Goal: Task Accomplishment & Management: Manage account settings

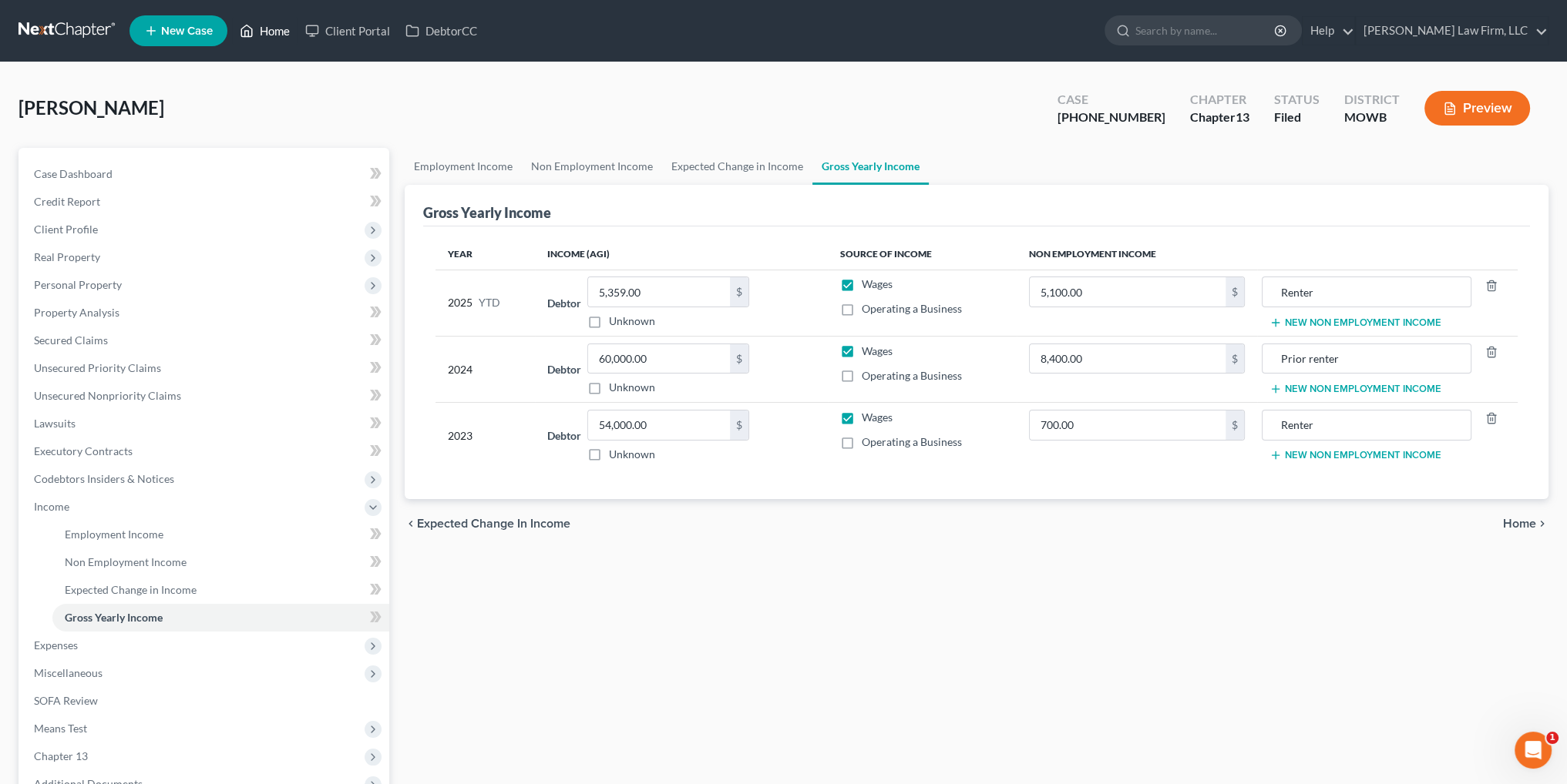
click at [259, 25] on link "Home" at bounding box center [264, 31] width 66 height 28
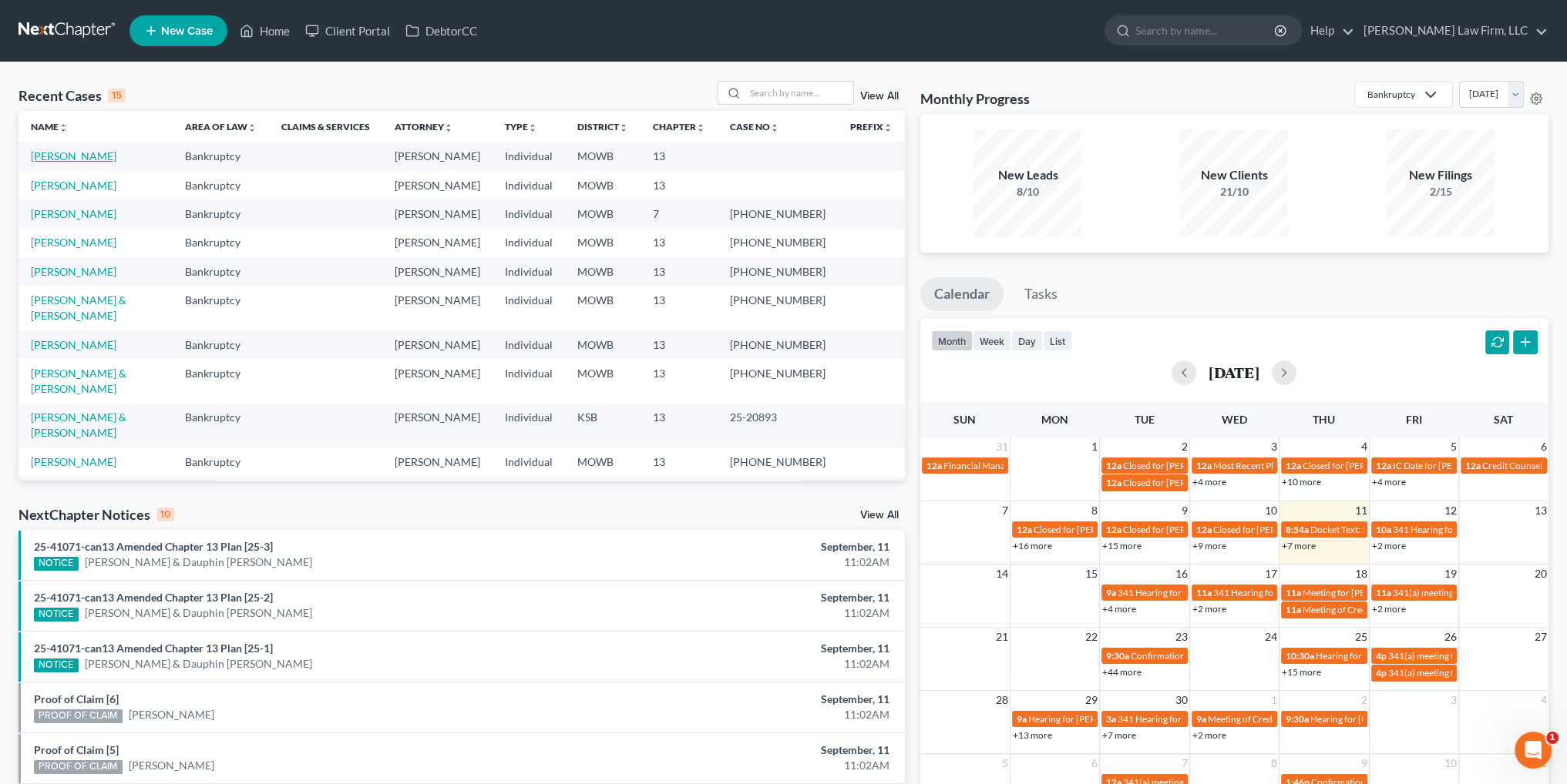
click at [62, 154] on link "[PERSON_NAME]" at bounding box center [73, 155] width 85 height 13
select select "4"
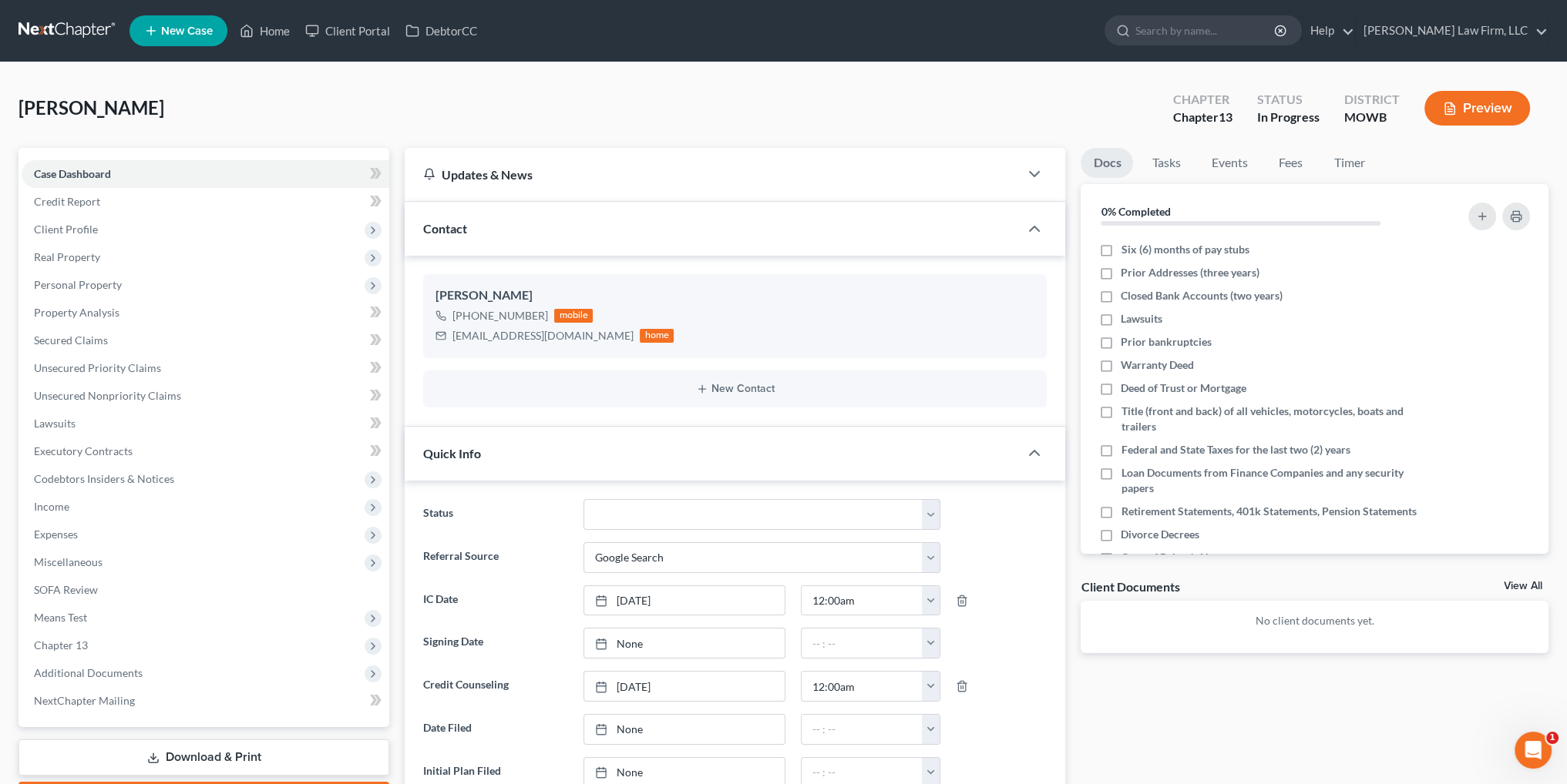
scroll to position [178, 0]
click at [1186, 160] on link "Tasks" at bounding box center [1165, 163] width 53 height 30
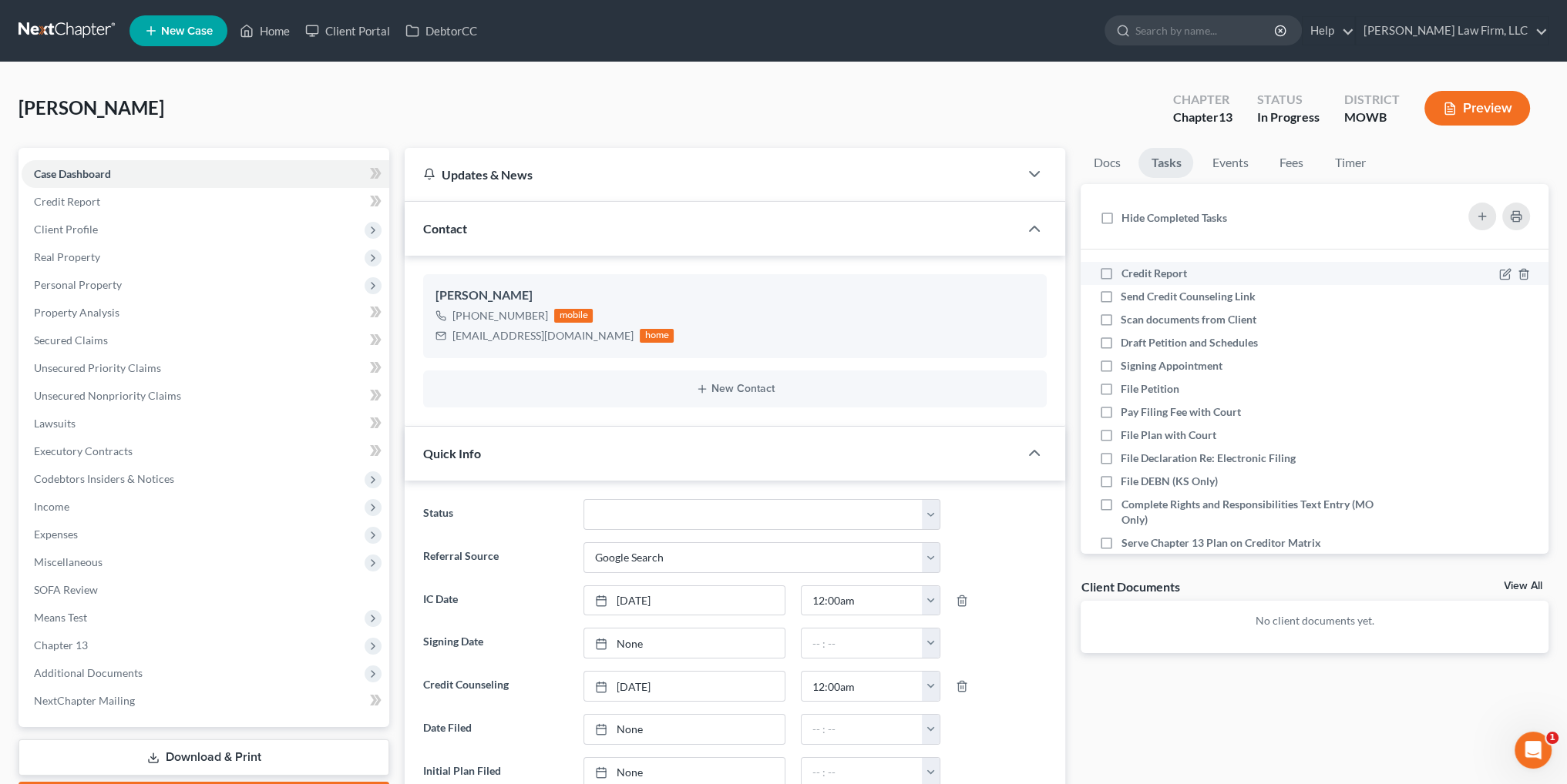
click at [1120, 269] on label "Credit Report" at bounding box center [1159, 273] width 78 height 15
click at [1127, 269] on input "Credit Report" at bounding box center [1131, 270] width 10 height 10
checkbox input "true"
click at [1120, 289] on label "Send Credit Counseling Link" at bounding box center [1194, 296] width 147 height 15
click at [1127, 289] on input "Send Credit Counseling Link" at bounding box center [1131, 294] width 10 height 10
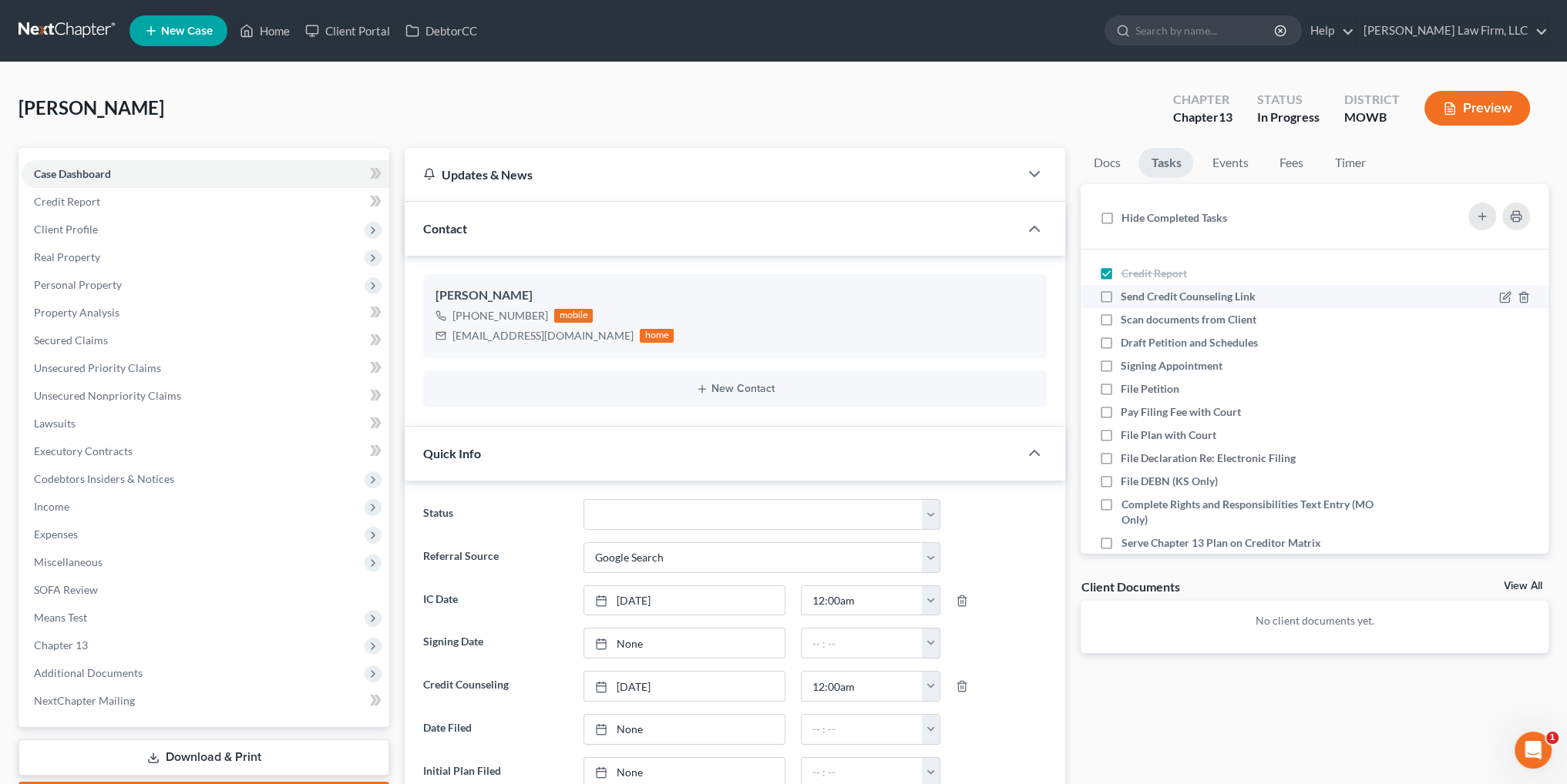
checkbox input "true"
click at [1120, 320] on label "Scan documents from Client" at bounding box center [1194, 319] width 148 height 15
click at [1127, 320] on input "Scan documents from Client" at bounding box center [1131, 316] width 10 height 10
checkbox input "true"
click at [1120, 342] on label "Draft Petition and Schedules" at bounding box center [1195, 342] width 149 height 15
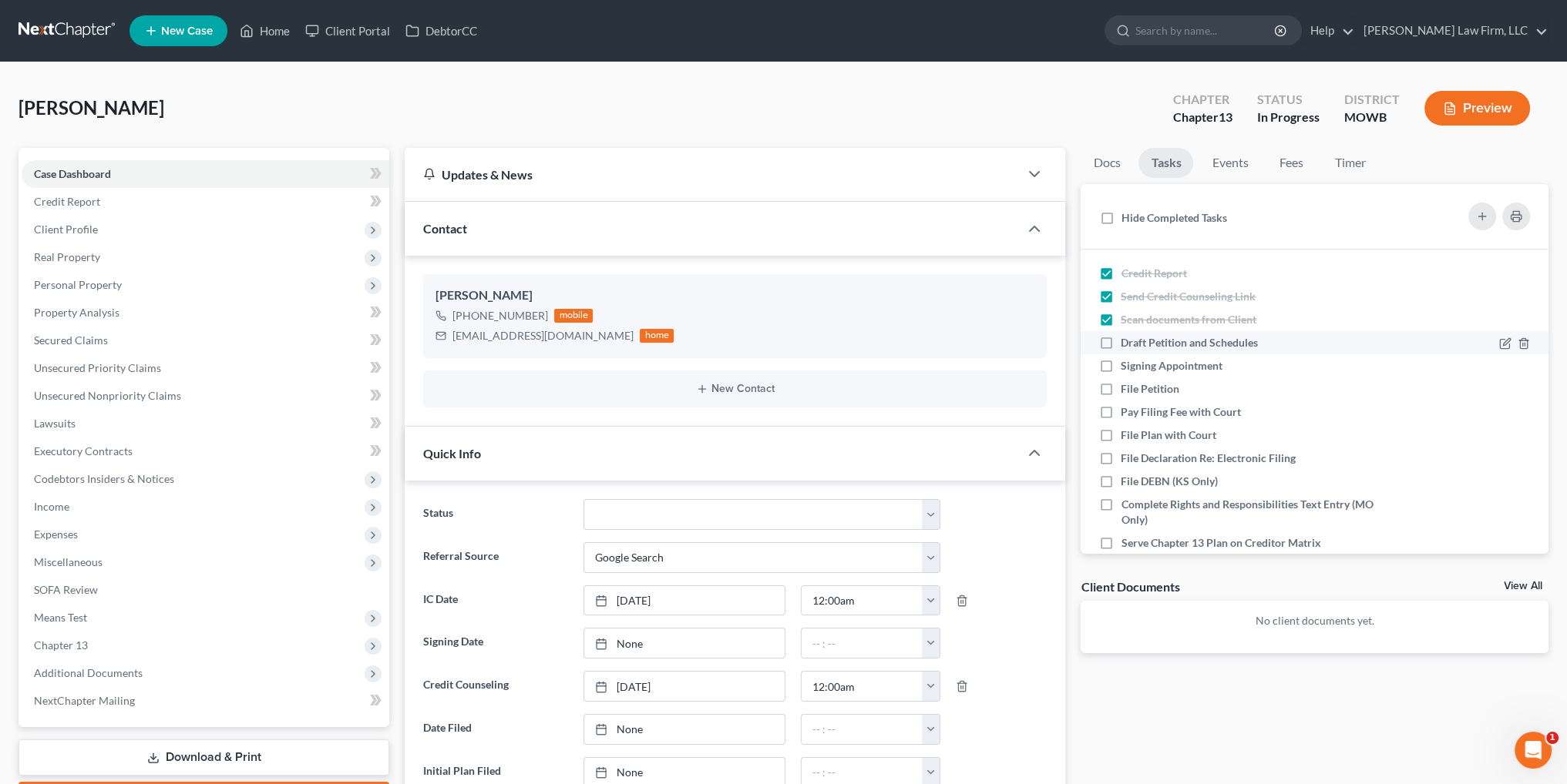
click at [1127, 342] on input "Draft Petition and Schedules" at bounding box center [1131, 339] width 10 height 10
checkbox input "true"
click at [1120, 367] on label "Signing Appointment" at bounding box center [1177, 366] width 114 height 15
click at [1127, 367] on input "Signing Appointment" at bounding box center [1131, 363] width 10 height 10
checkbox input "true"
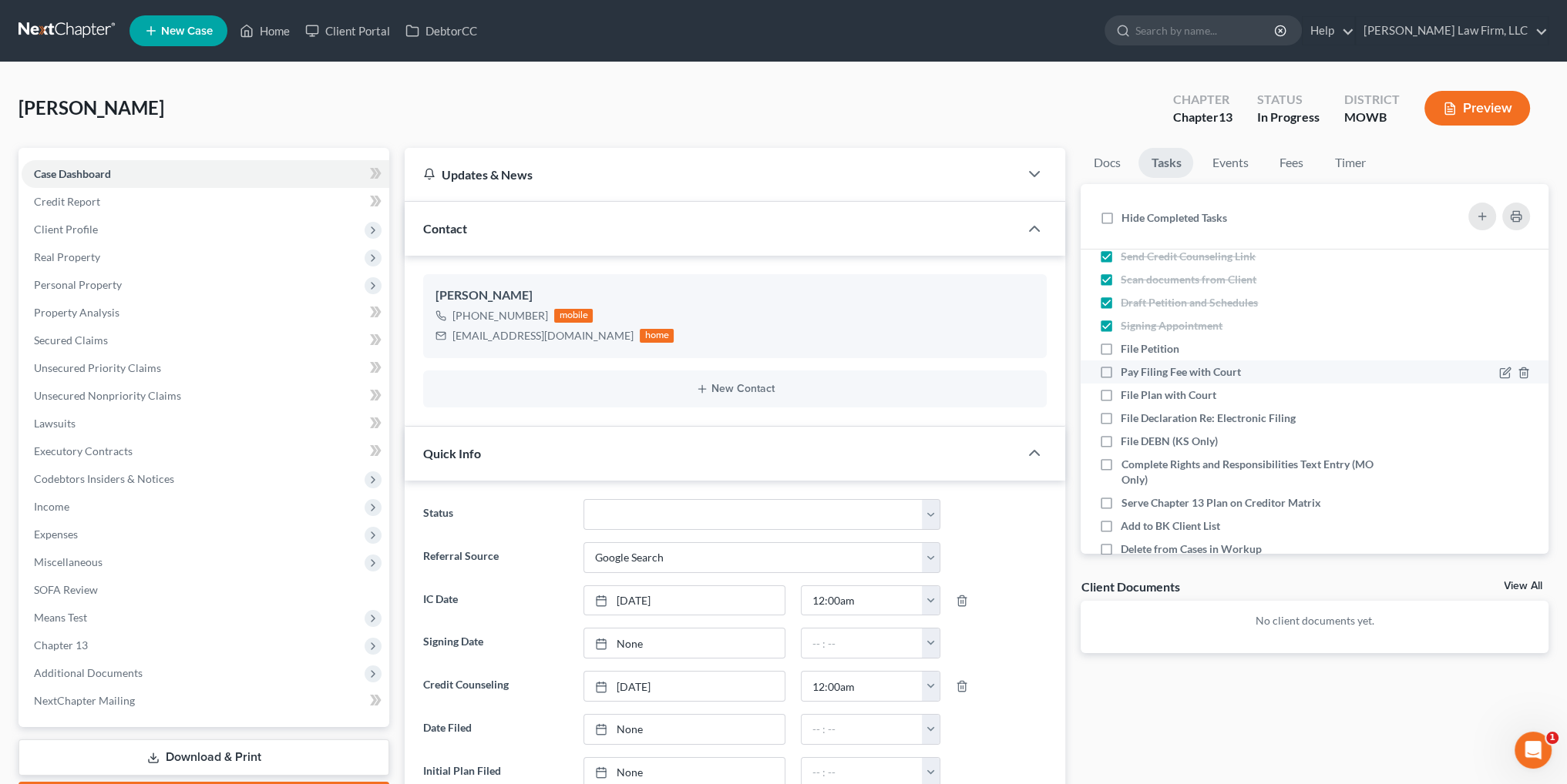
scroll to position [0, 0]
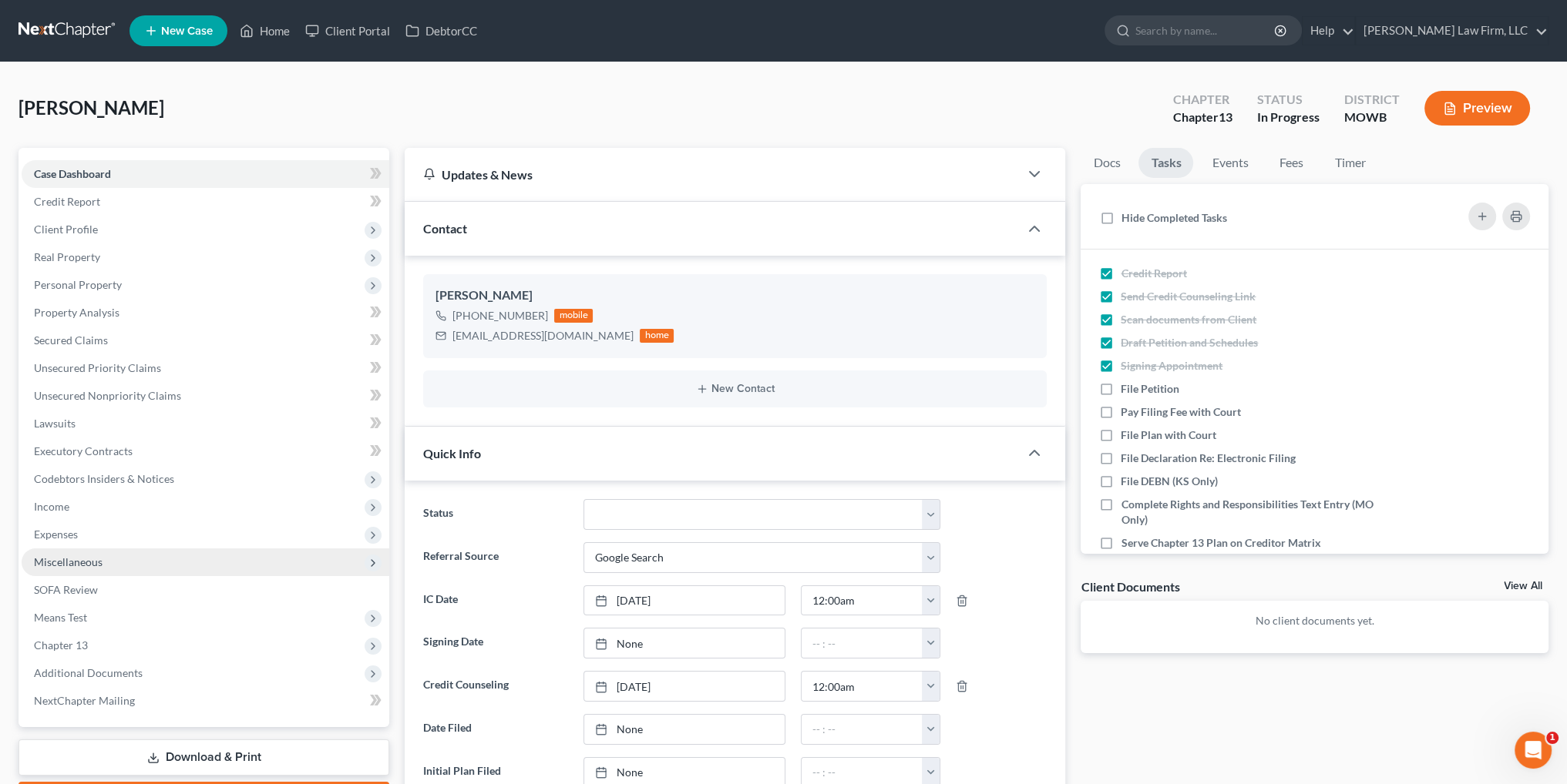
click at [86, 559] on span "Miscellaneous" at bounding box center [68, 561] width 68 height 13
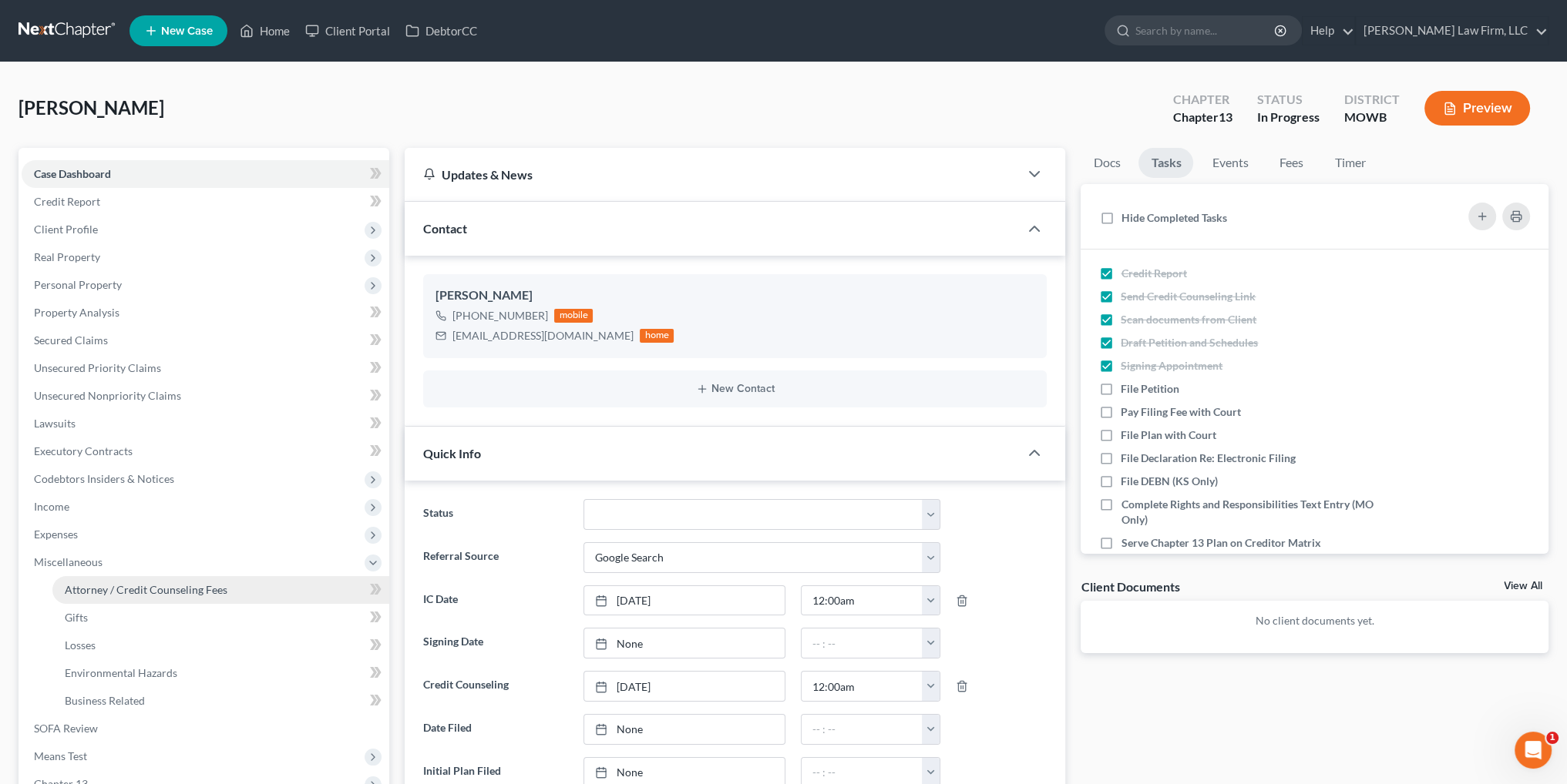
click at [102, 602] on link "Attorney / Credit Counseling Fees" at bounding box center [220, 590] width 337 height 28
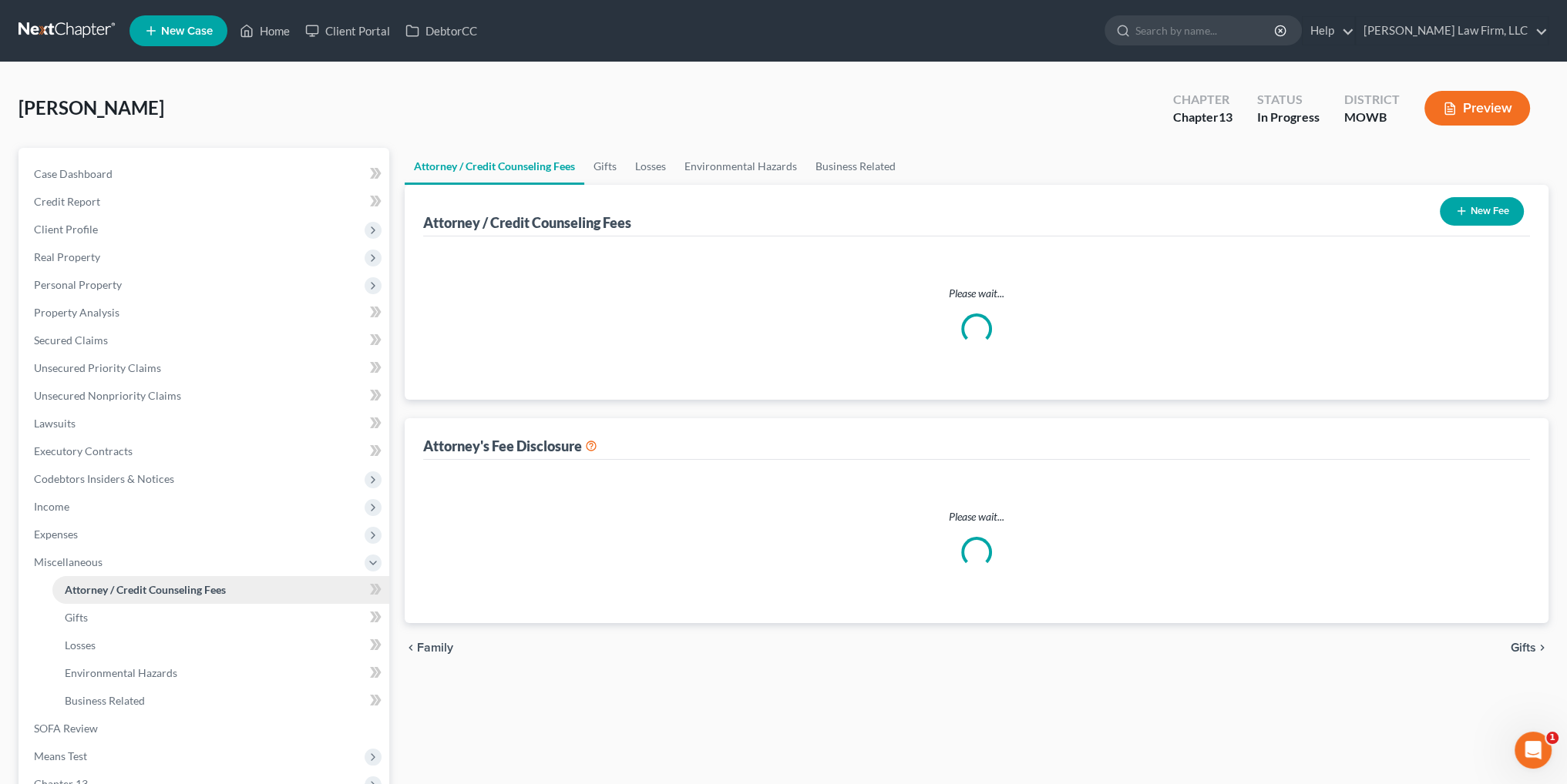
select select "2"
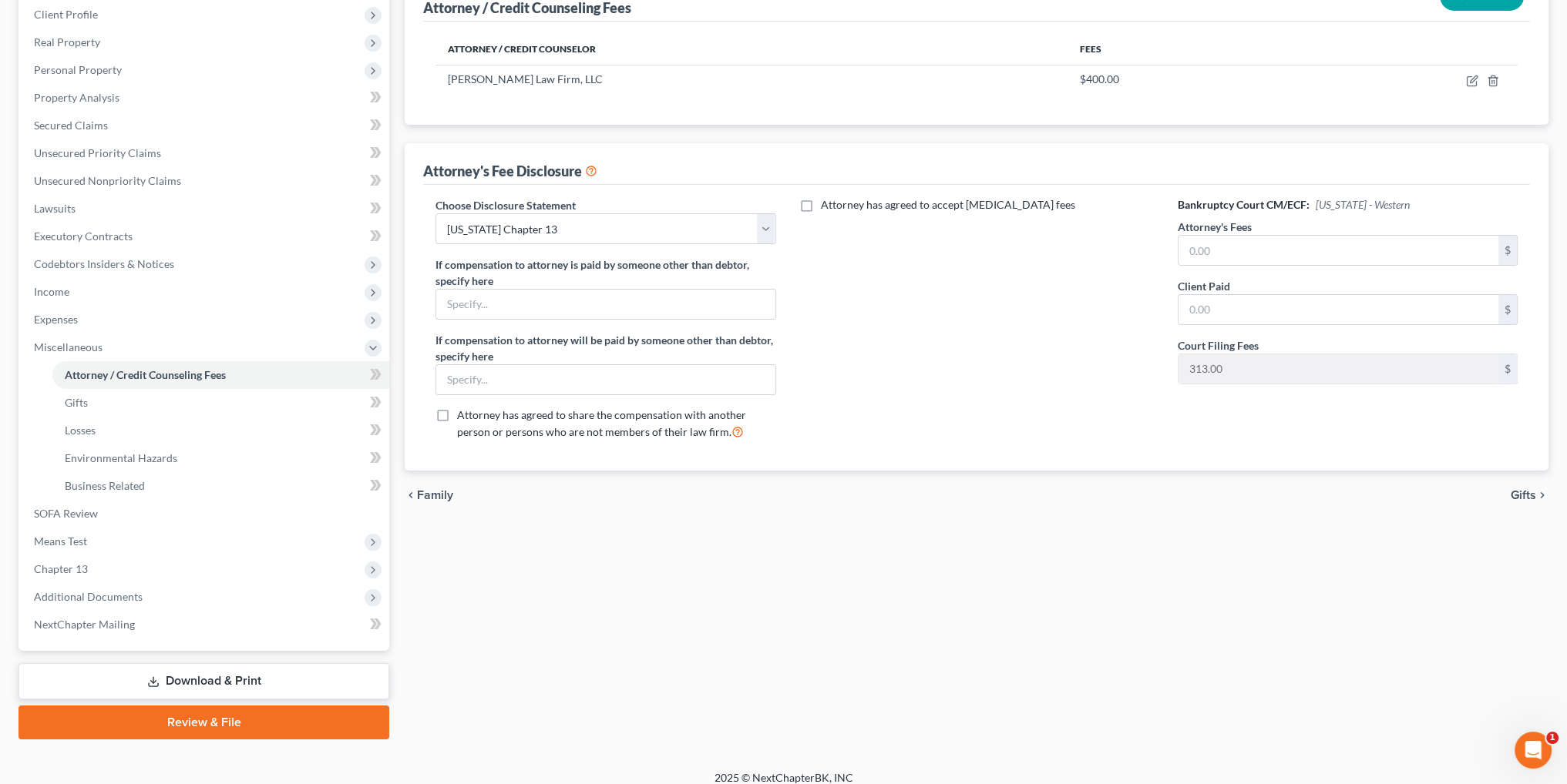
scroll to position [228, 0]
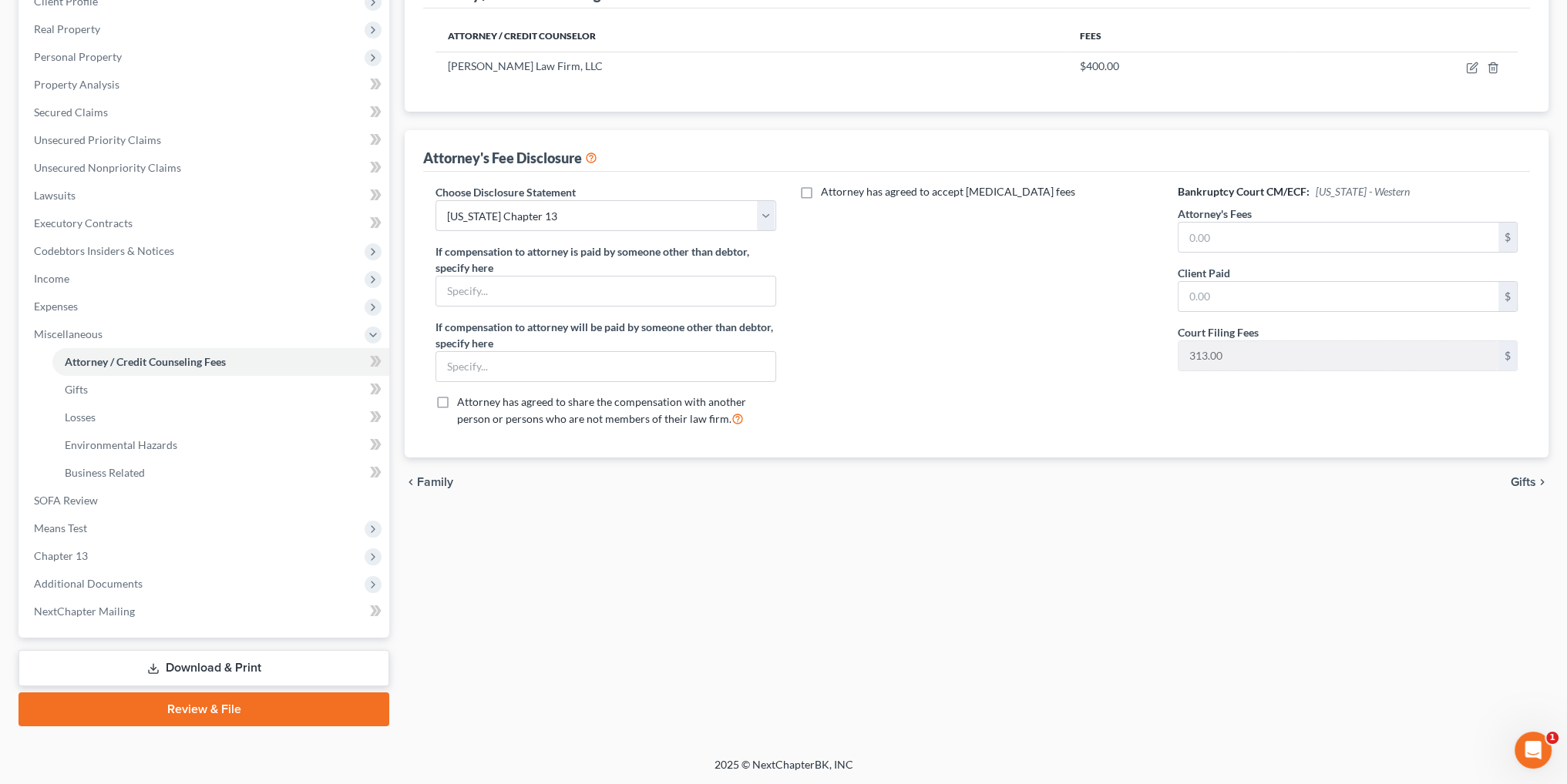
click at [226, 664] on link "Download & Print" at bounding box center [204, 668] width 371 height 36
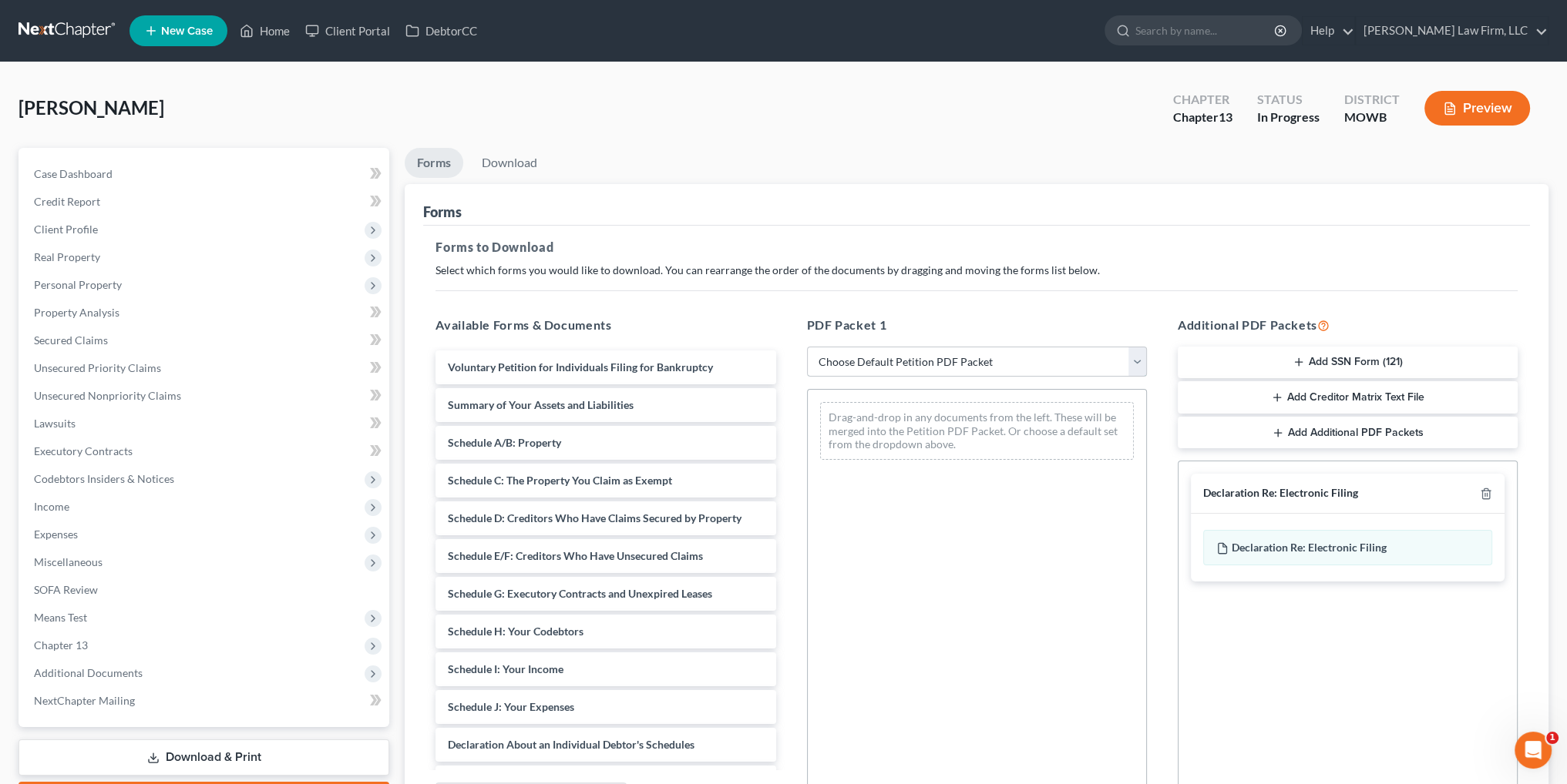
click at [943, 361] on select "Choose Default Petition PDF Packet Complete Bankruptcy Petition (all forms and …" at bounding box center [977, 362] width 340 height 31
select select "0"
click at [807, 347] on select "Choose Default Petition PDF Packet Complete Bankruptcy Petition (all forms and …" at bounding box center [977, 362] width 340 height 31
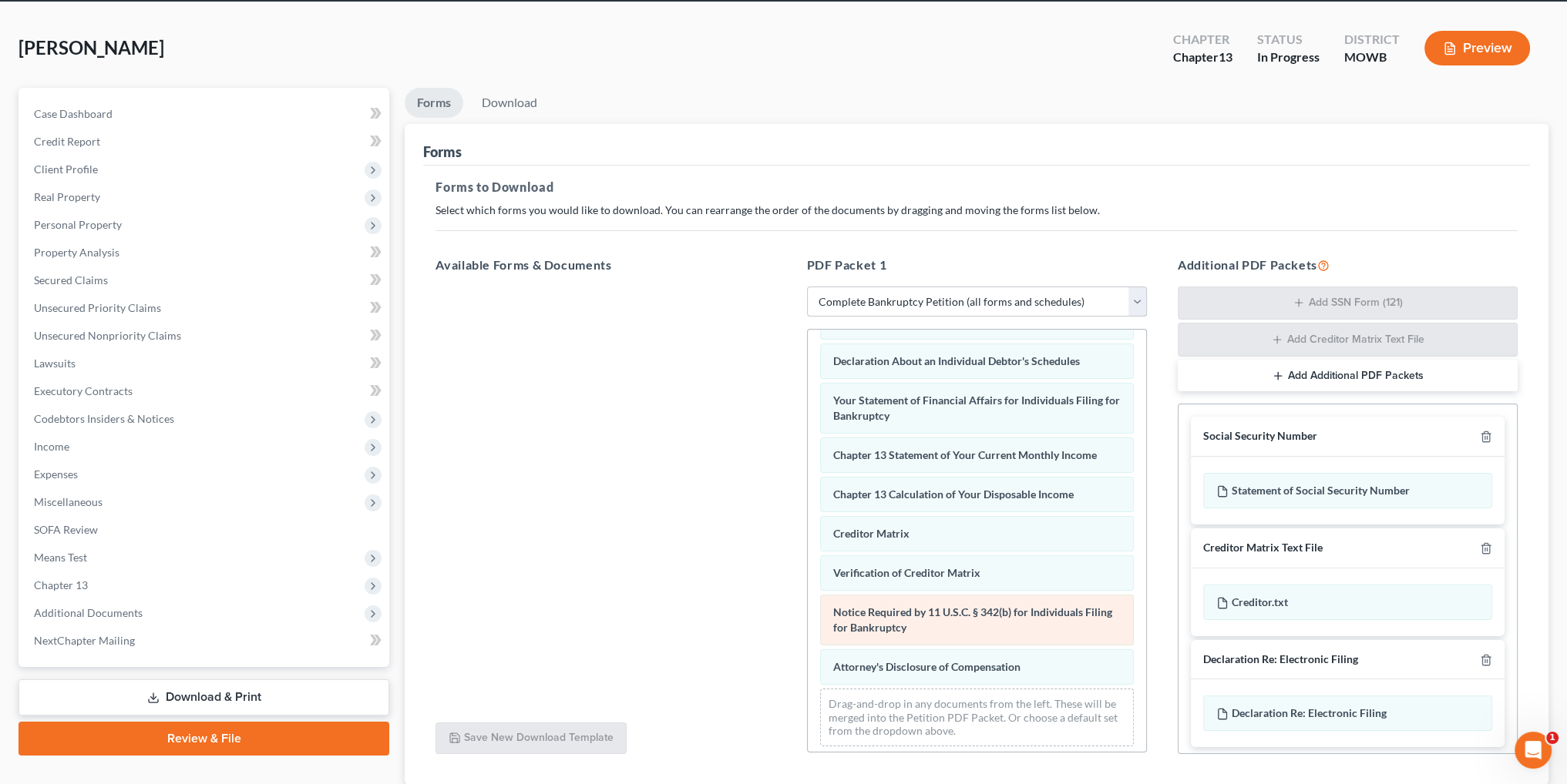
scroll to position [167, 0]
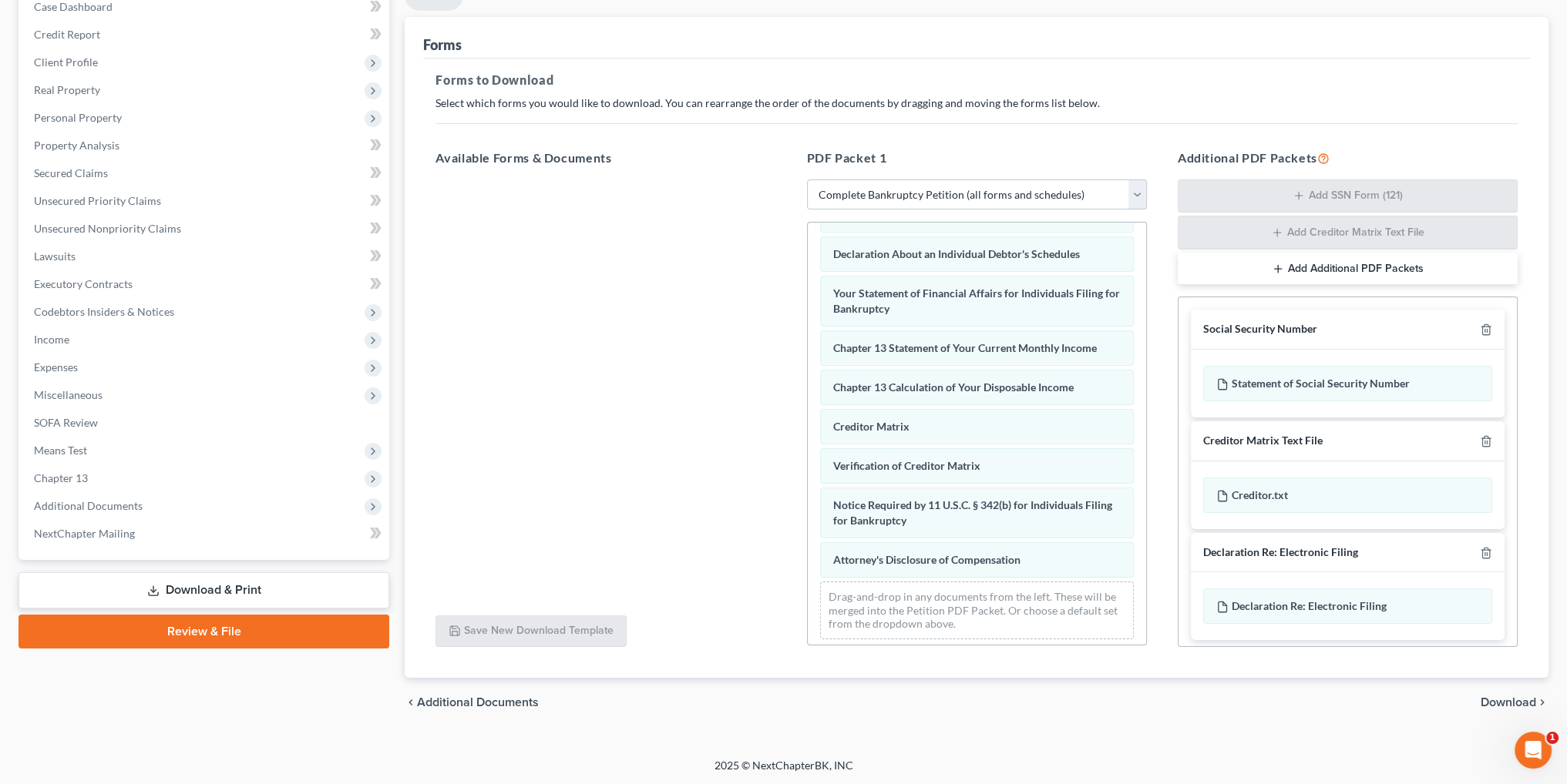
click at [1501, 700] on span "Download" at bounding box center [1509, 702] width 56 height 13
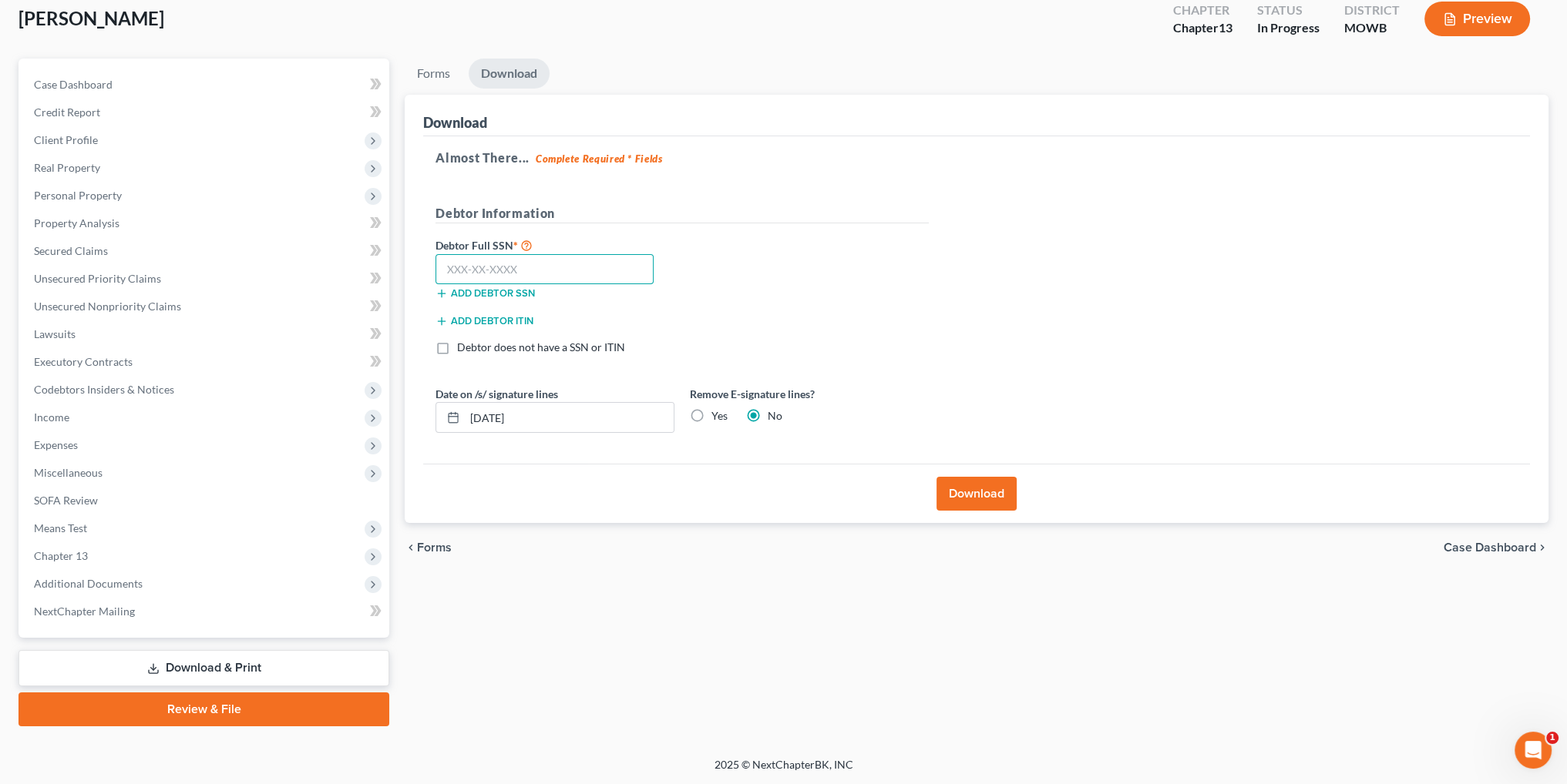
click at [560, 271] on input "text" at bounding box center [544, 269] width 218 height 31
type input "175-72-4782"
drag, startPoint x: 544, startPoint y: 410, endPoint x: 438, endPoint y: 408, distance: 106.0
click at [438, 408] on div "[DATE]" at bounding box center [555, 418] width 239 height 31
click at [712, 414] on label "Yes" at bounding box center [720, 416] width 16 height 15
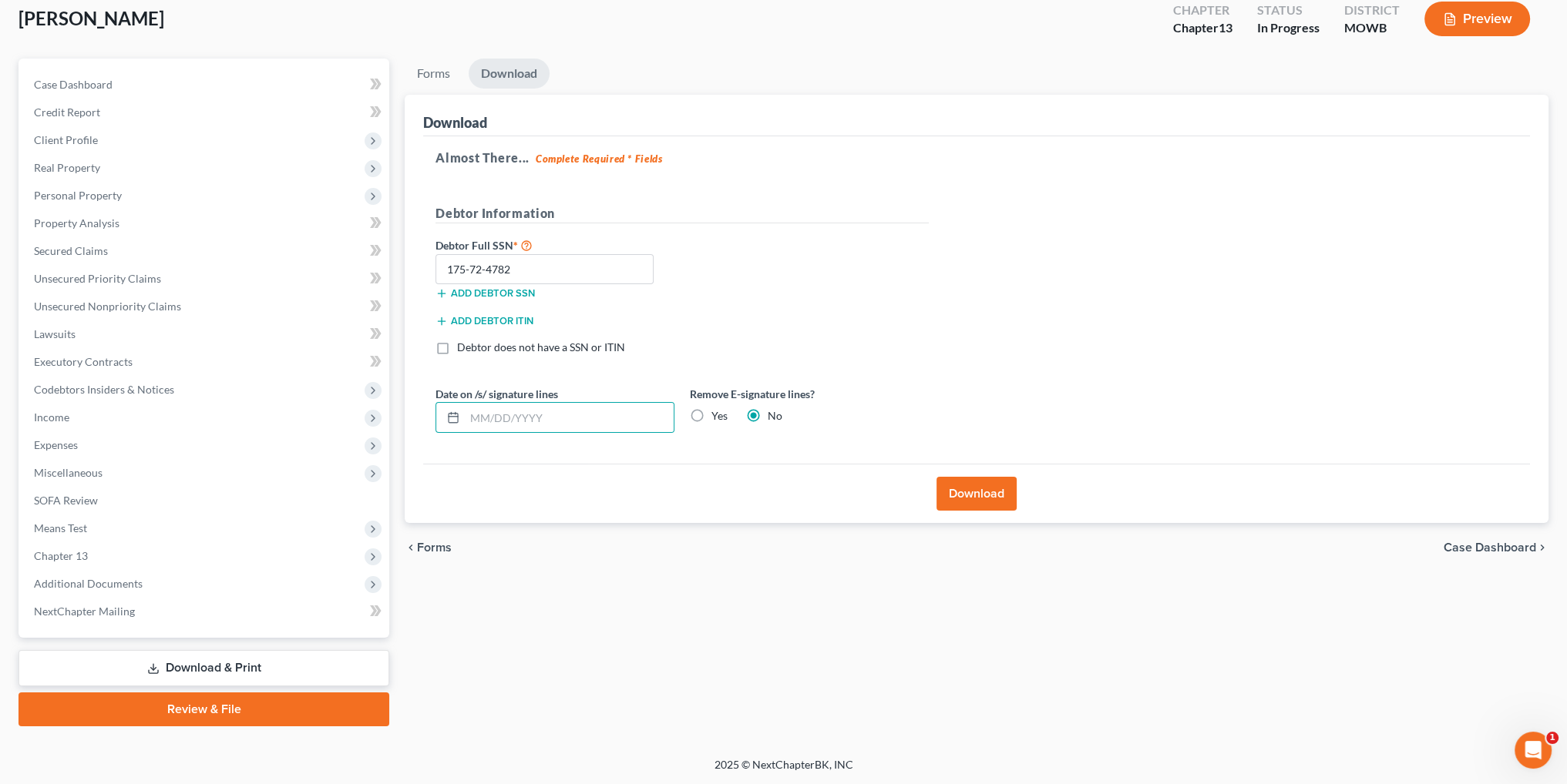
click at [717, 414] on input "Yes" at bounding box center [722, 413] width 10 height 10
radio input "true"
radio input "false"
click at [977, 498] on button "Download" at bounding box center [976, 494] width 80 height 34
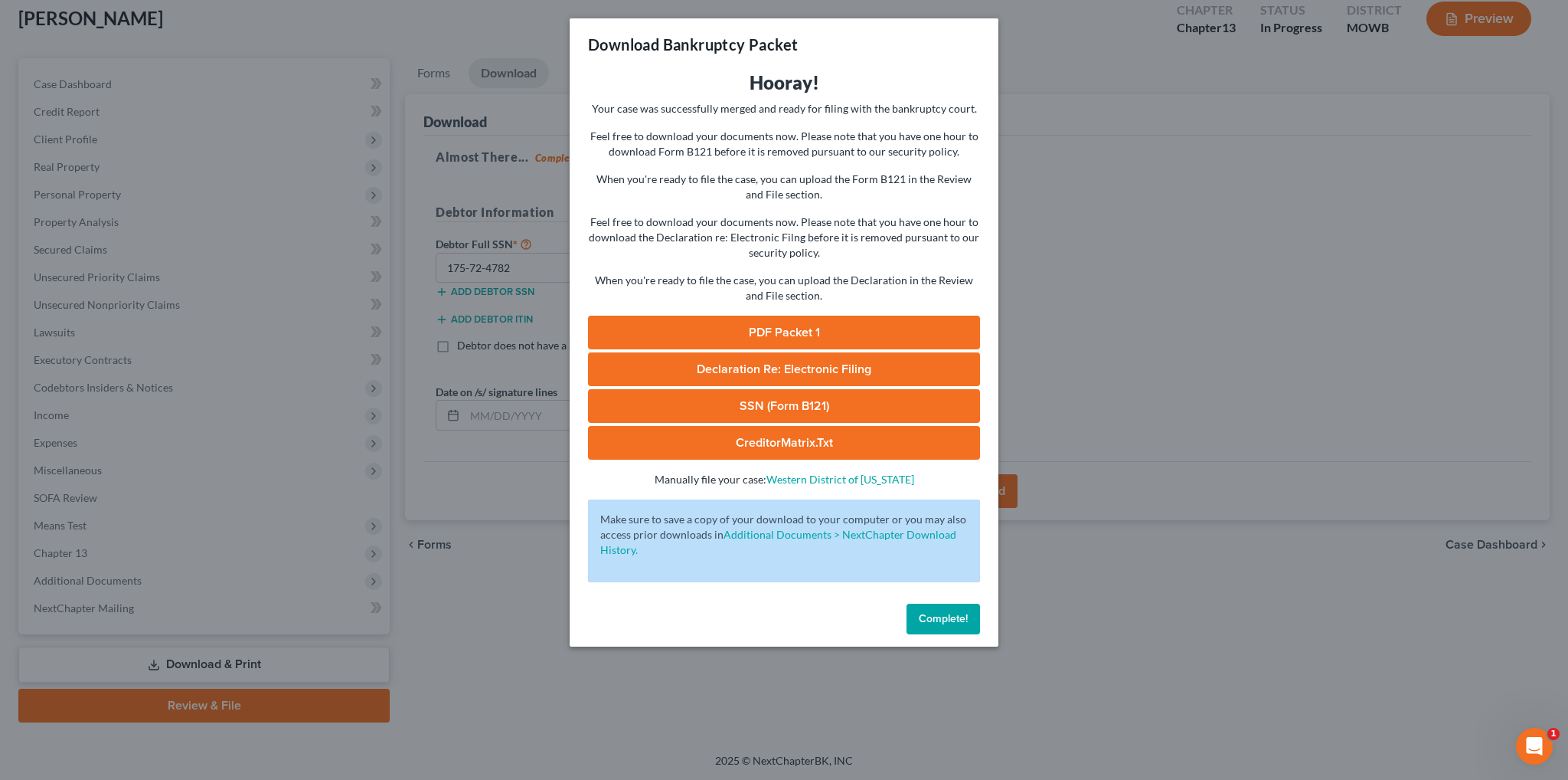
click at [771, 329] on link "PDF Packet 1" at bounding box center [784, 332] width 392 height 34
click at [788, 370] on span "Declaration Re: Electronic Filing" at bounding box center [784, 369] width 175 height 15
click at [930, 622] on span "Complete!" at bounding box center [943, 618] width 49 height 13
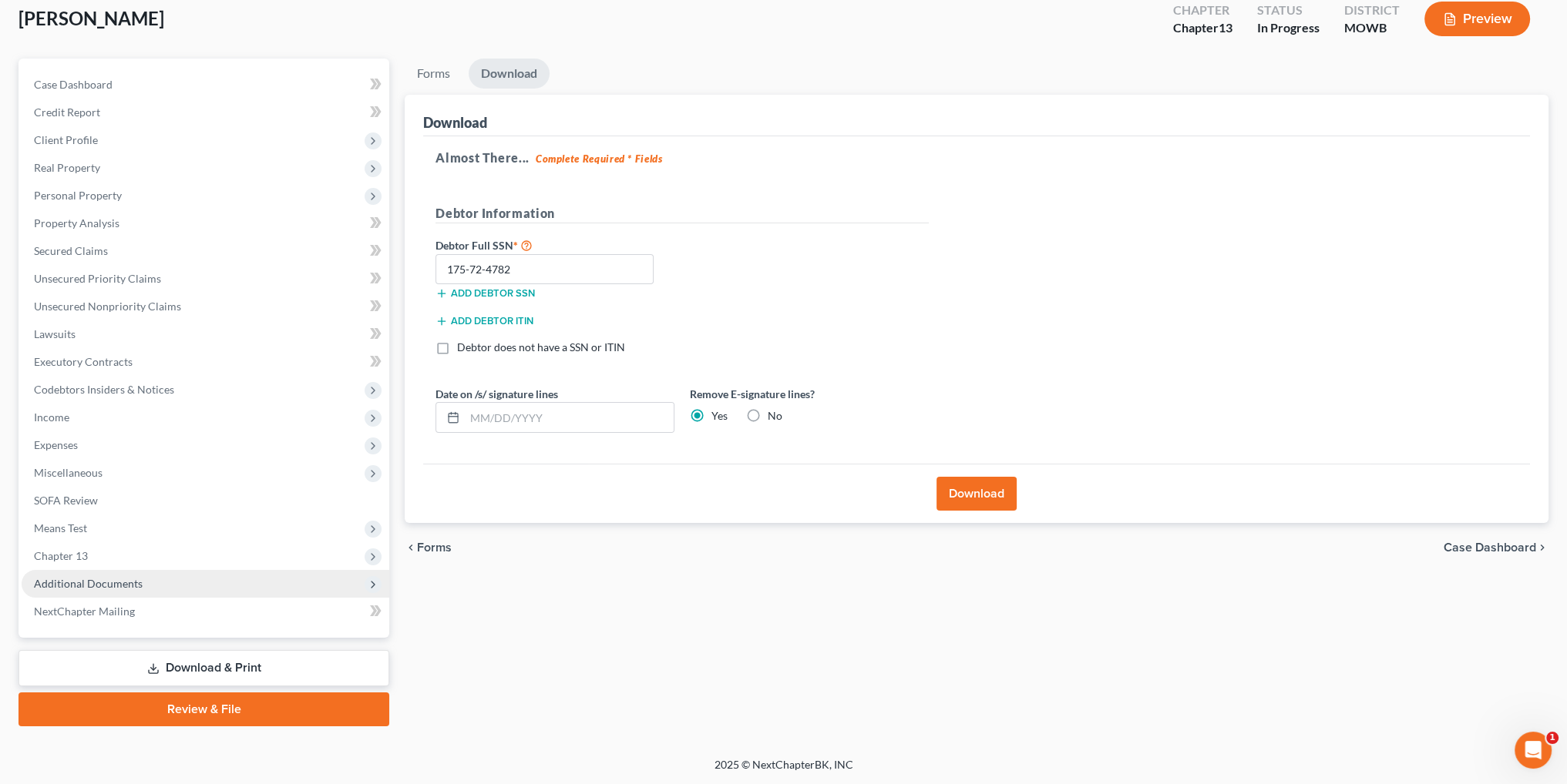
click at [61, 581] on span "Additional Documents" at bounding box center [88, 583] width 109 height 13
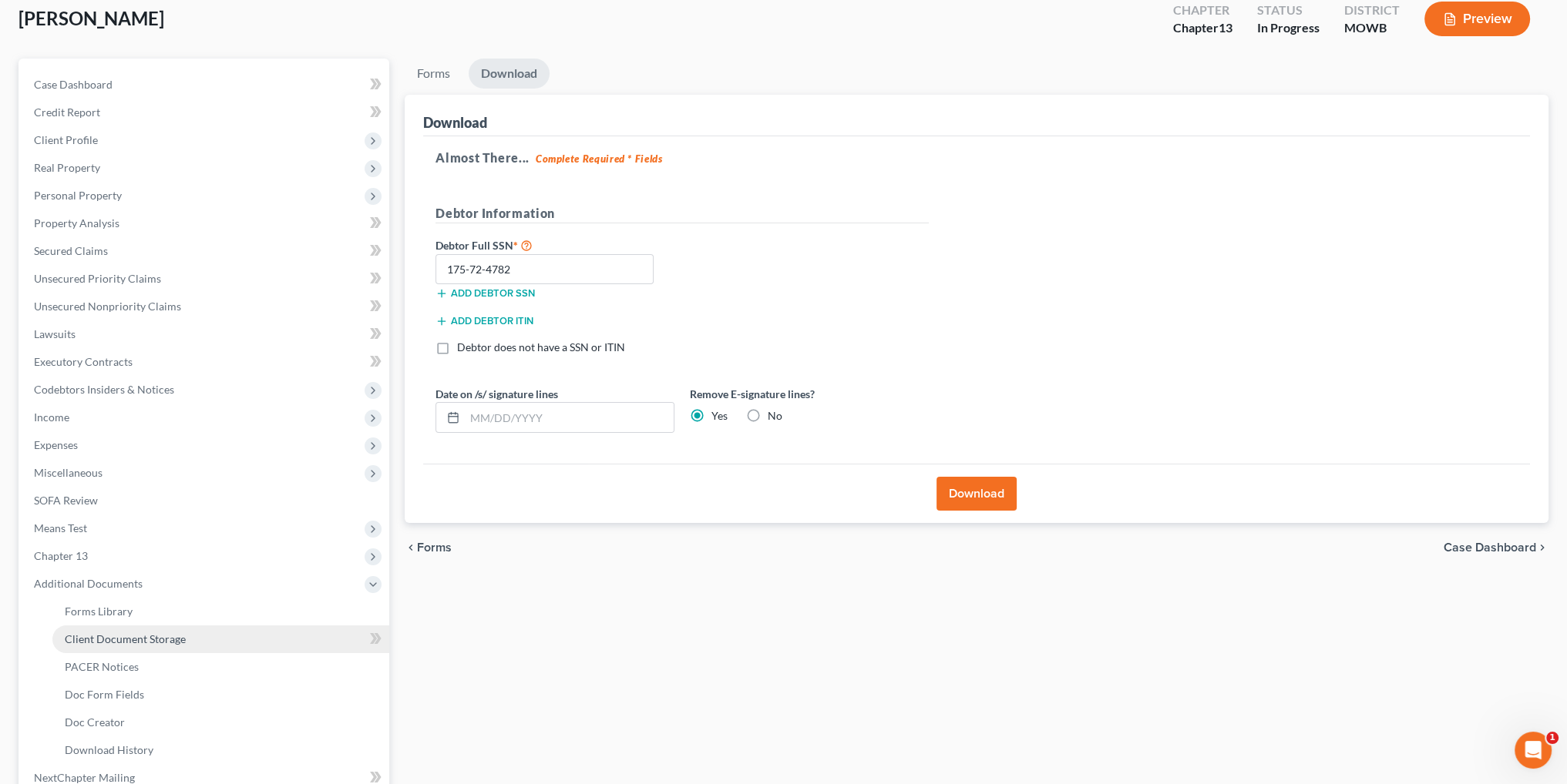
click at [119, 635] on span "Client Document Storage" at bounding box center [125, 639] width 121 height 13
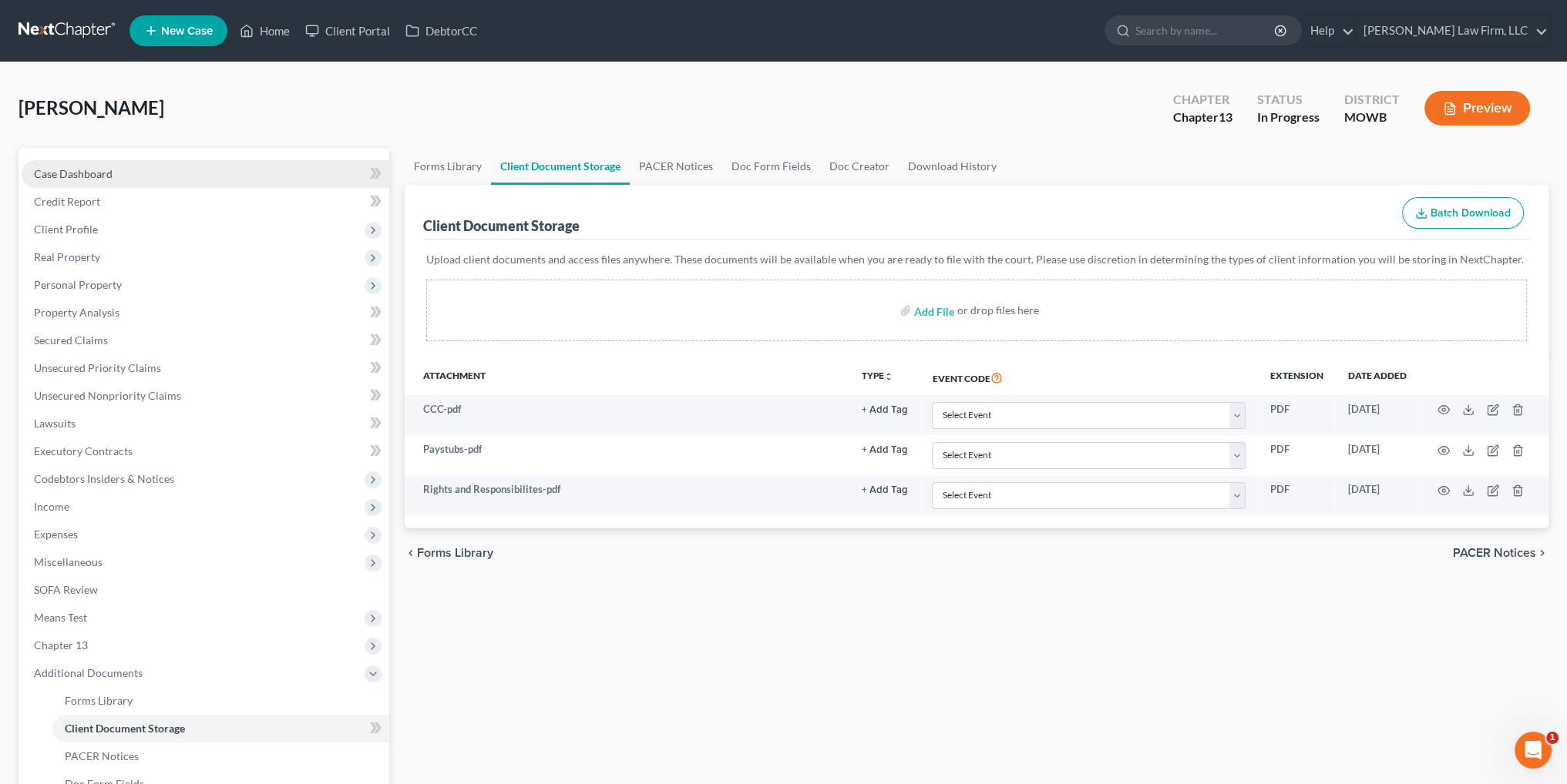
click at [71, 173] on span "Case Dashboard" at bounding box center [73, 173] width 78 height 13
select select "4"
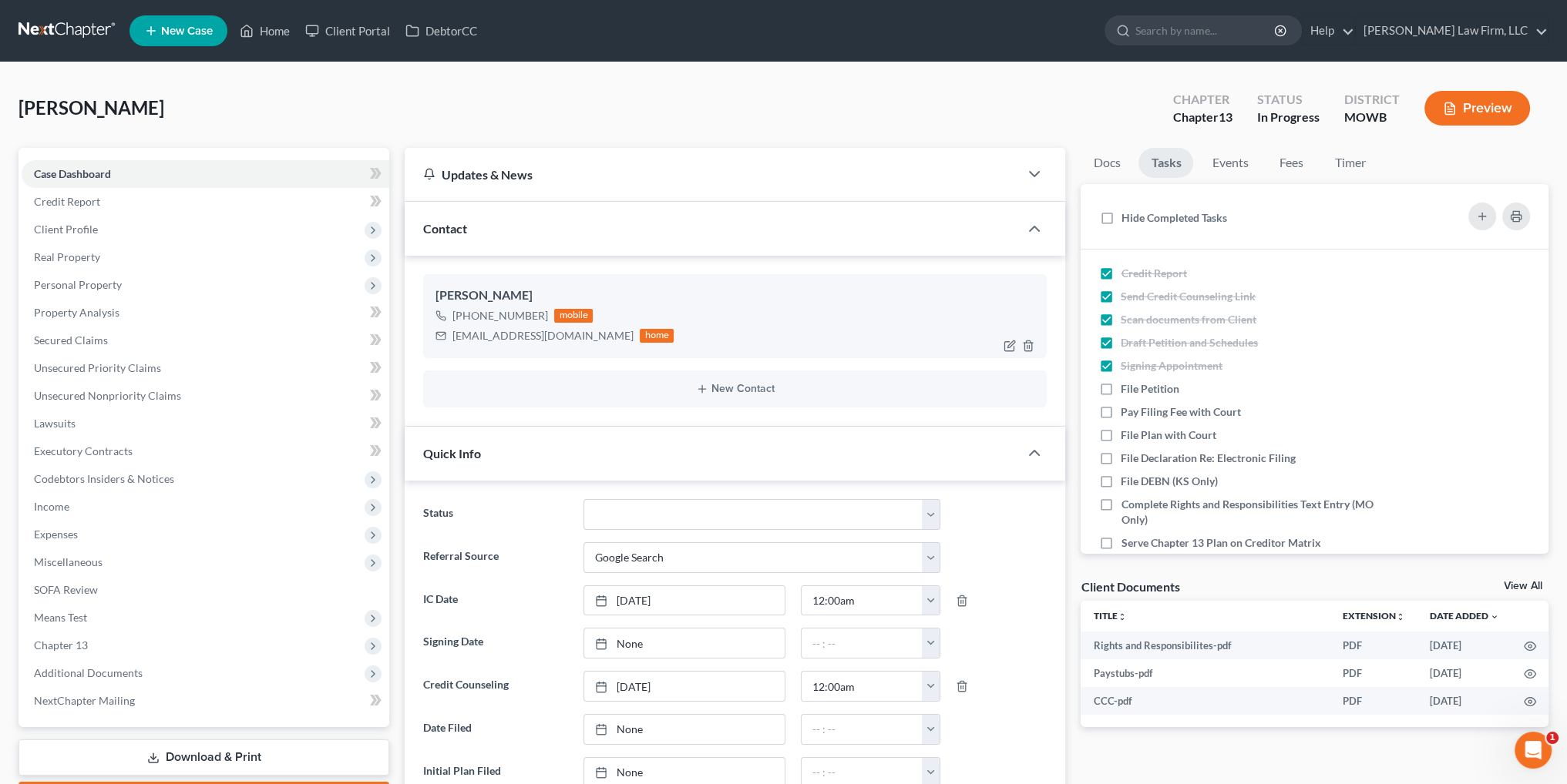
scroll to position [178, 0]
drag, startPoint x: 561, startPoint y: 336, endPoint x: 461, endPoint y: 333, distance: 100.0
click at [451, 339] on div "[EMAIL_ADDRESS][DOMAIN_NAME] home" at bounding box center [554, 336] width 238 height 20
copy div "[EMAIL_ADDRESS][DOMAIN_NAME]"
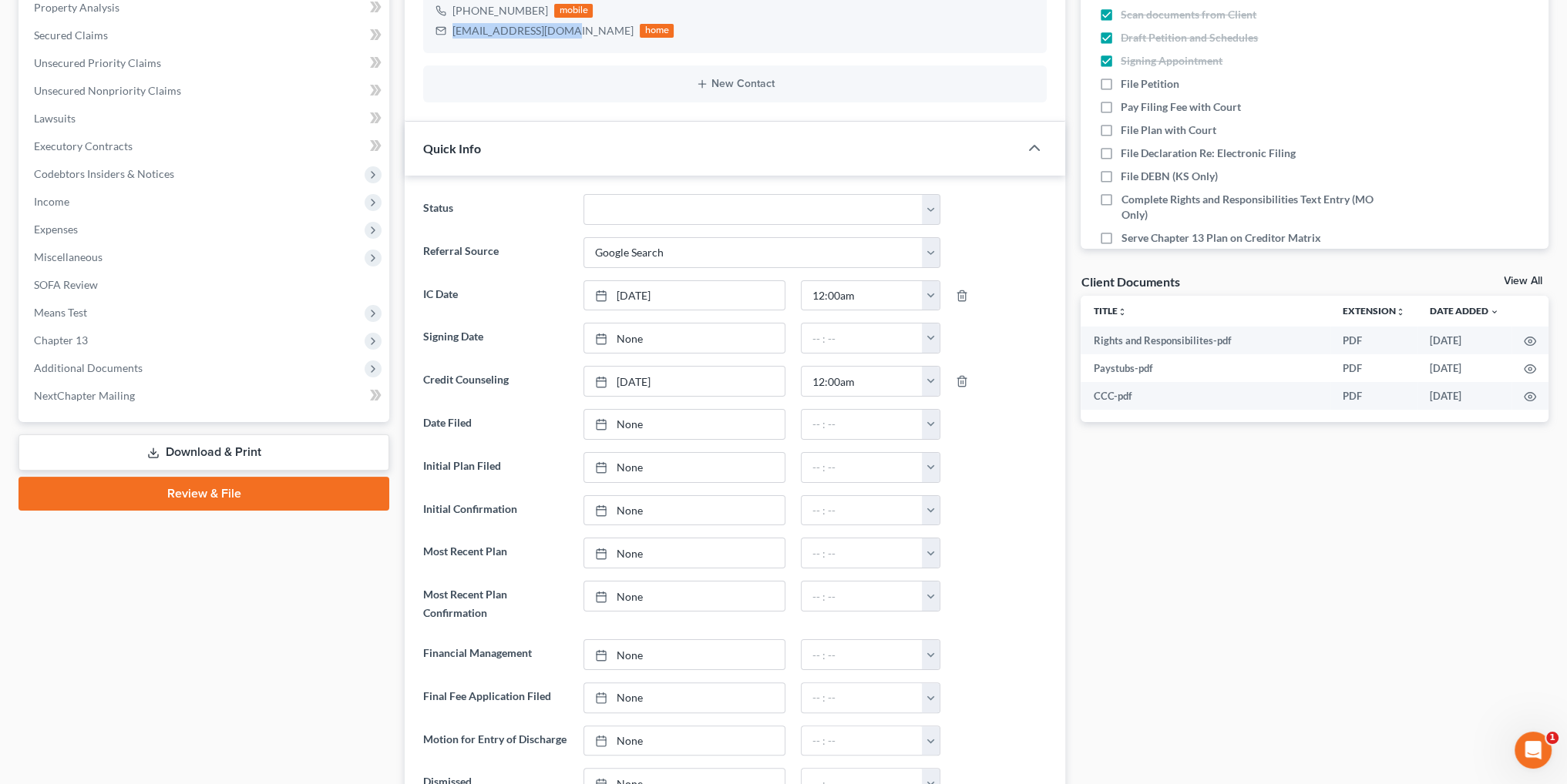
scroll to position [308, 0]
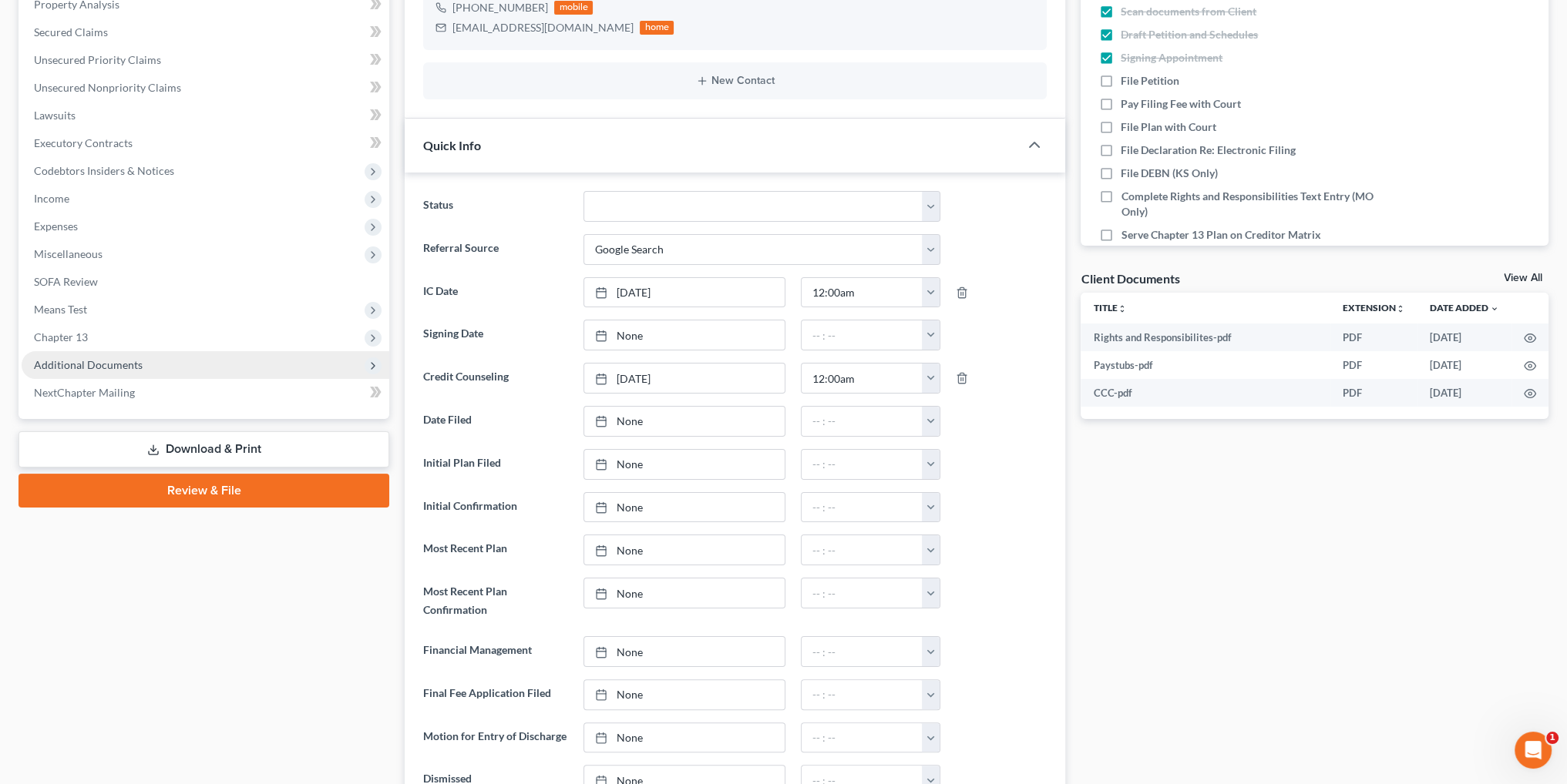
drag, startPoint x: 92, startPoint y: 364, endPoint x: 111, endPoint y: 361, distance: 19.2
click at [92, 364] on span "Additional Documents" at bounding box center [88, 365] width 109 height 13
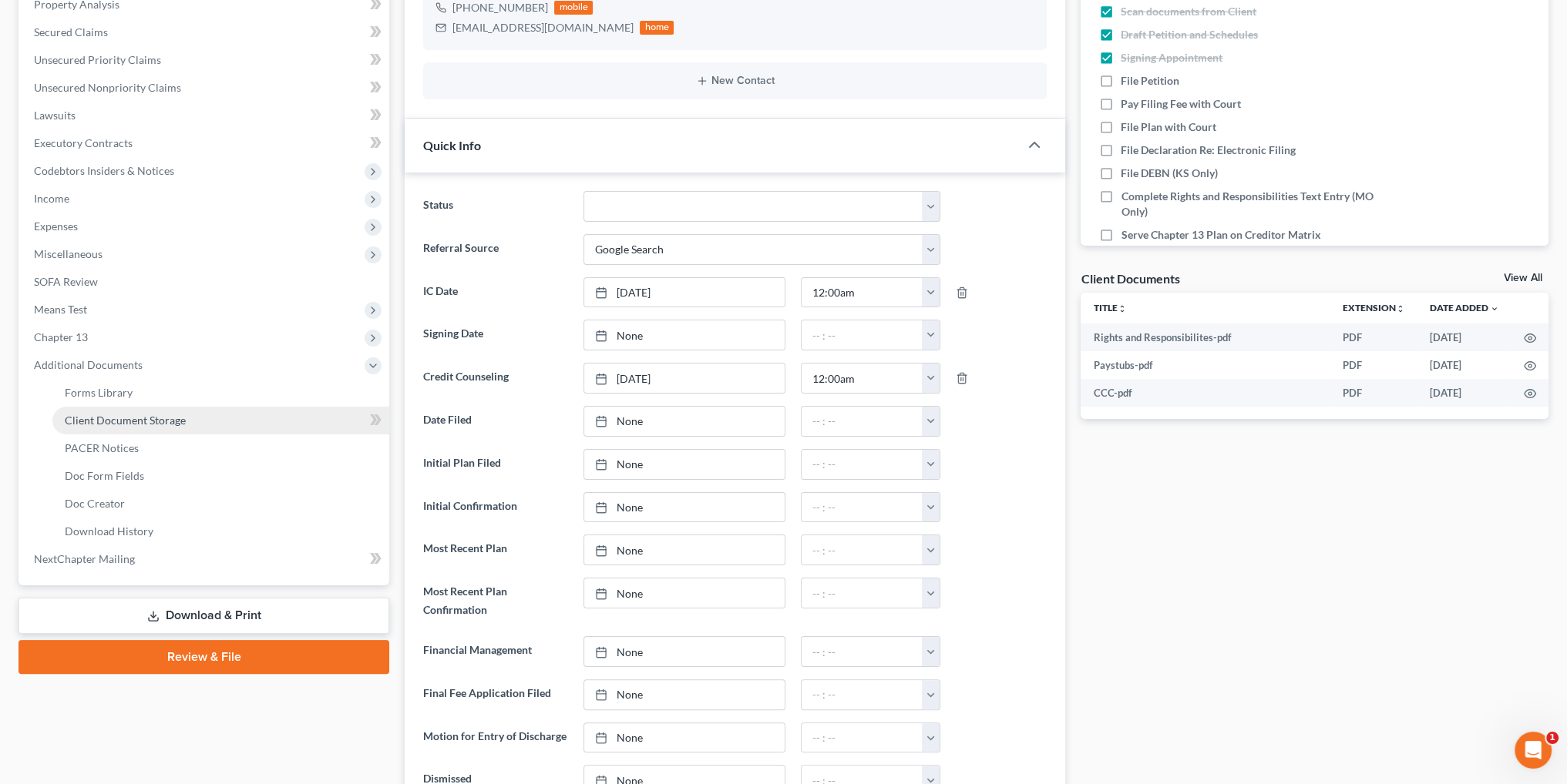
click at [146, 423] on span "Client Document Storage" at bounding box center [125, 420] width 121 height 13
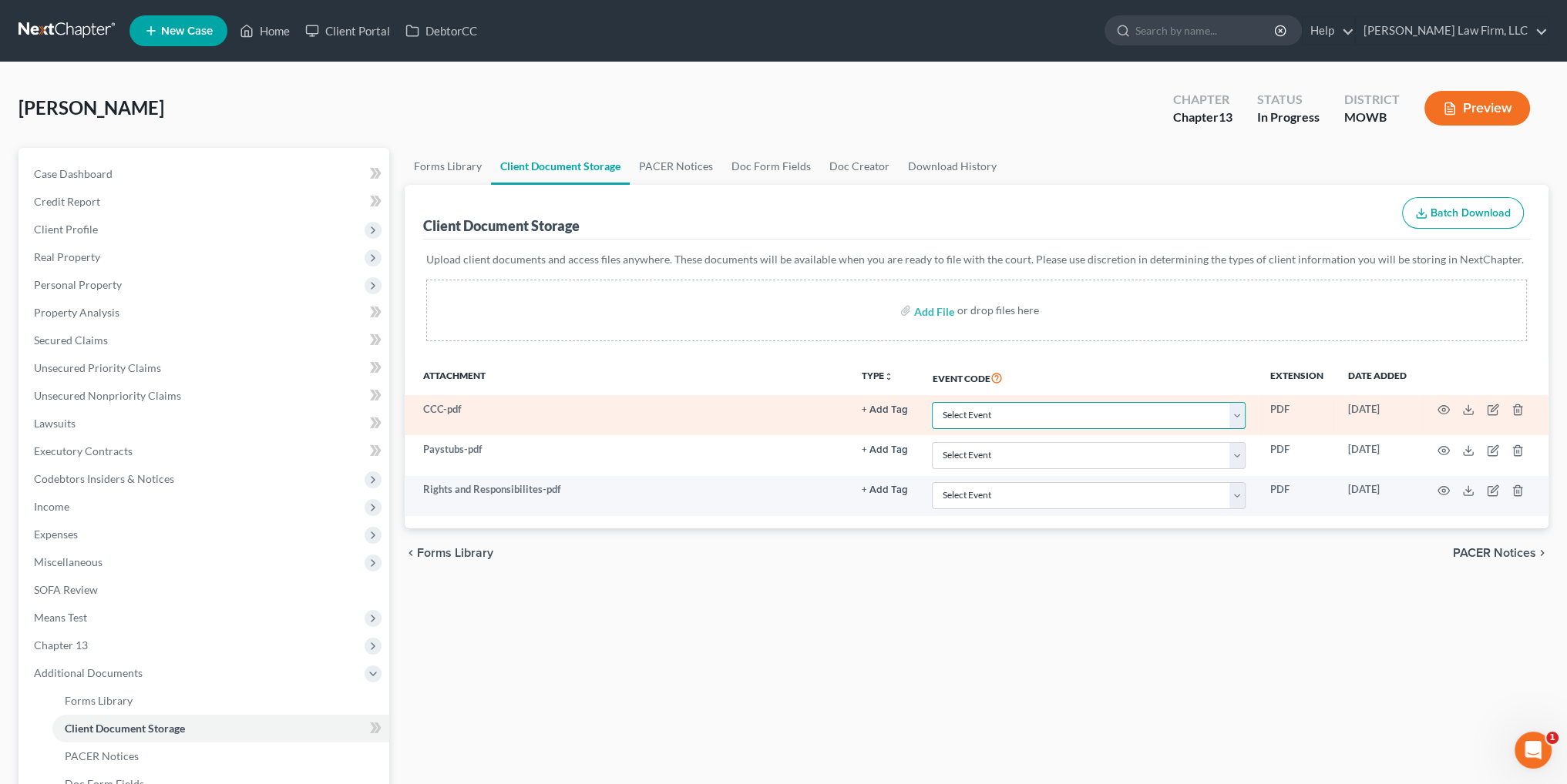
click at [980, 414] on select "Select Event 20 Largest Unsecured Creditors Affidavit re: NO Tax Returns Amende…" at bounding box center [1088, 416] width 314 height 27
select select "5"
click at [932, 402] on select "Select Event 20 Largest Unsecured Creditors Affidavit re: NO Tax Returns Amende…" at bounding box center [1088, 416] width 314 height 27
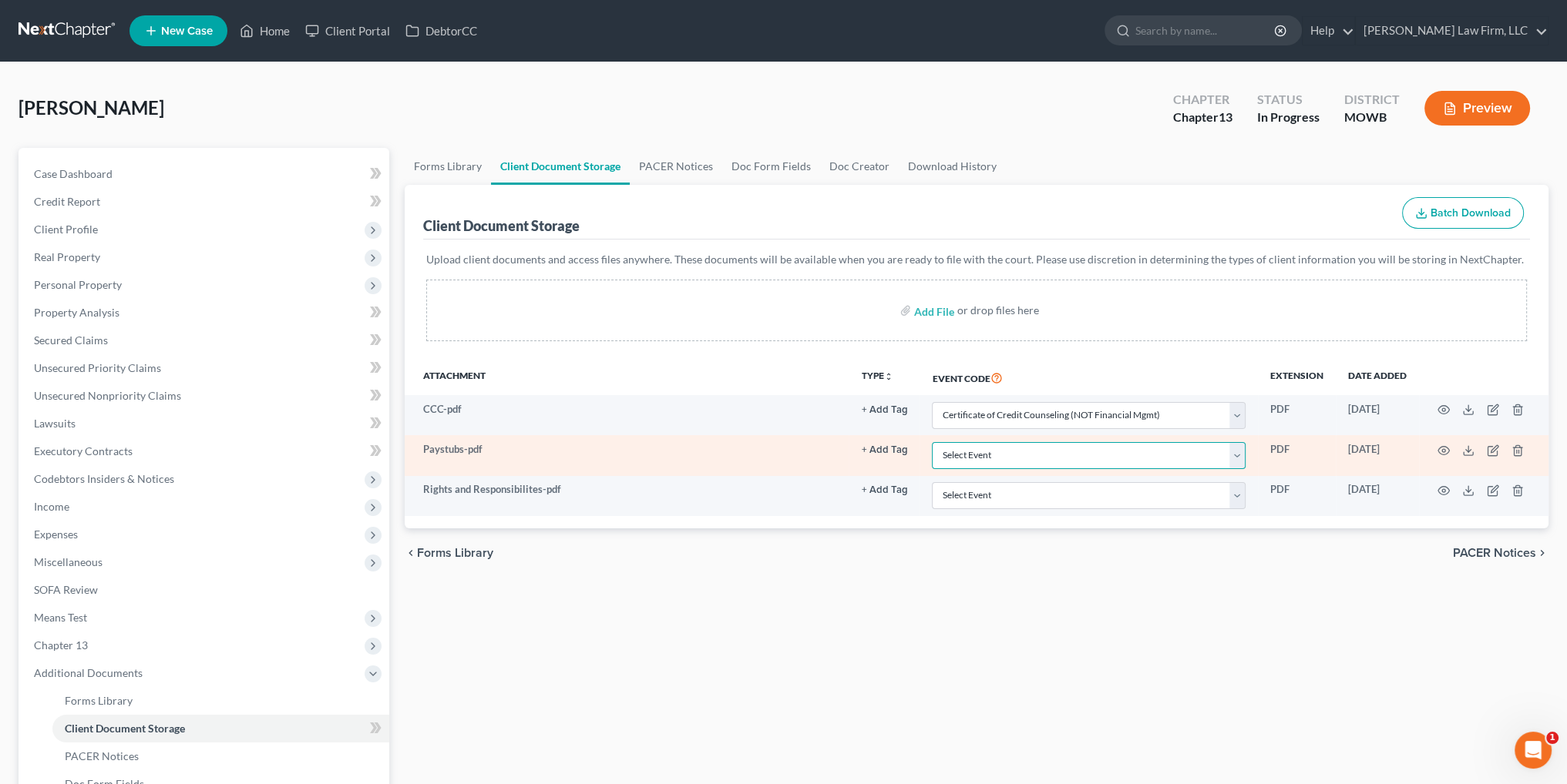
click at [960, 454] on select "Select Event 20 Largest Unsecured Creditors Affidavit re: NO Tax Returns Amende…" at bounding box center [1088, 455] width 314 height 27
select select "21"
click at [932, 442] on select "Select Event 20 Largest Unsecured Creditors Affidavit re: NO Tax Returns Amende…" at bounding box center [1088, 455] width 314 height 27
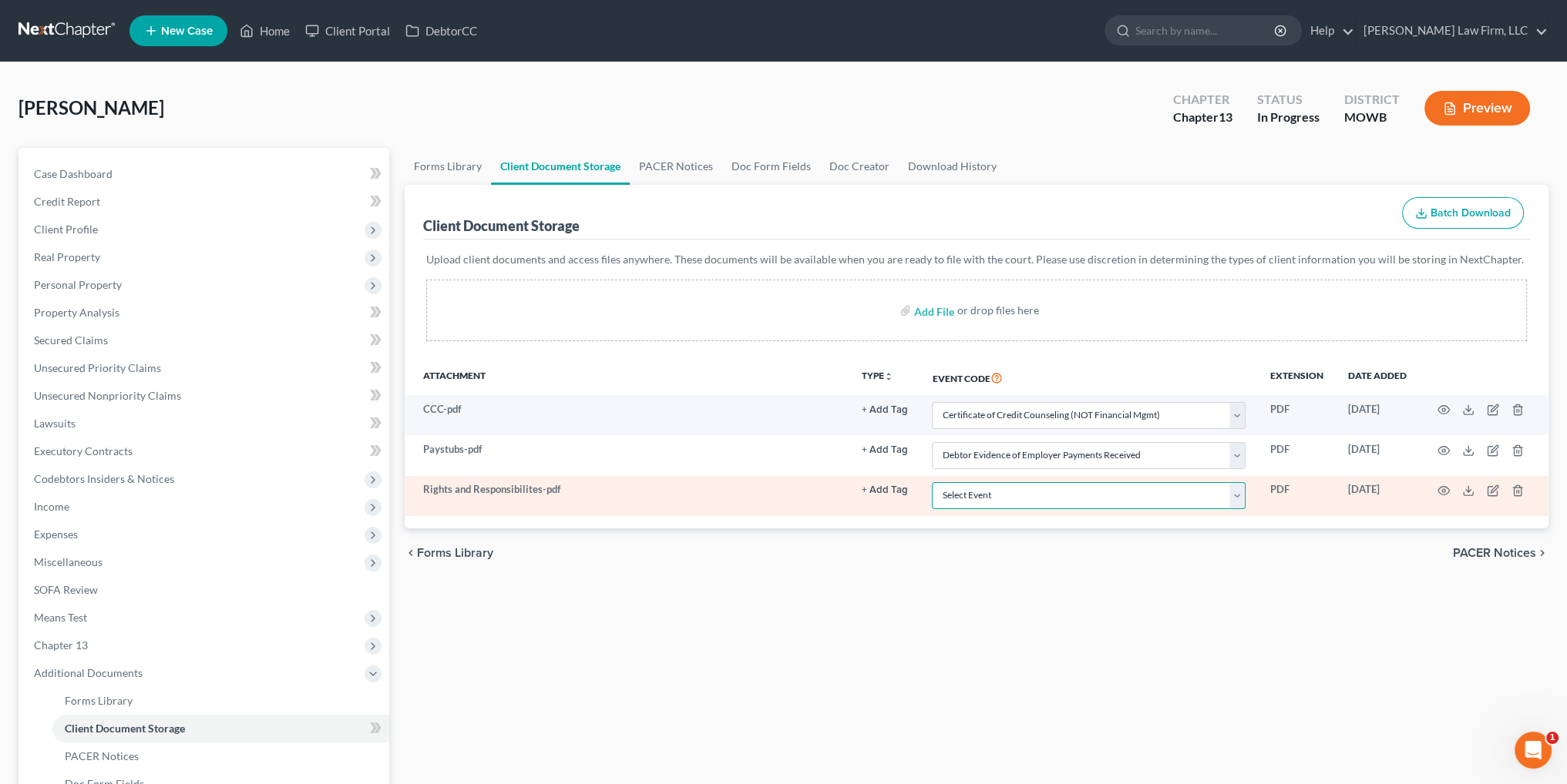
click at [978, 502] on select "Select Event 20 Largest Unsecured Creditors Affidavit re: NO Tax Returns Amende…" at bounding box center [1088, 496] width 314 height 27
select select "9"
click at [932, 482] on select "Select Event 20 Largest Unsecured Creditors Affidavit re: NO Tax Returns Amende…" at bounding box center [1088, 496] width 314 height 27
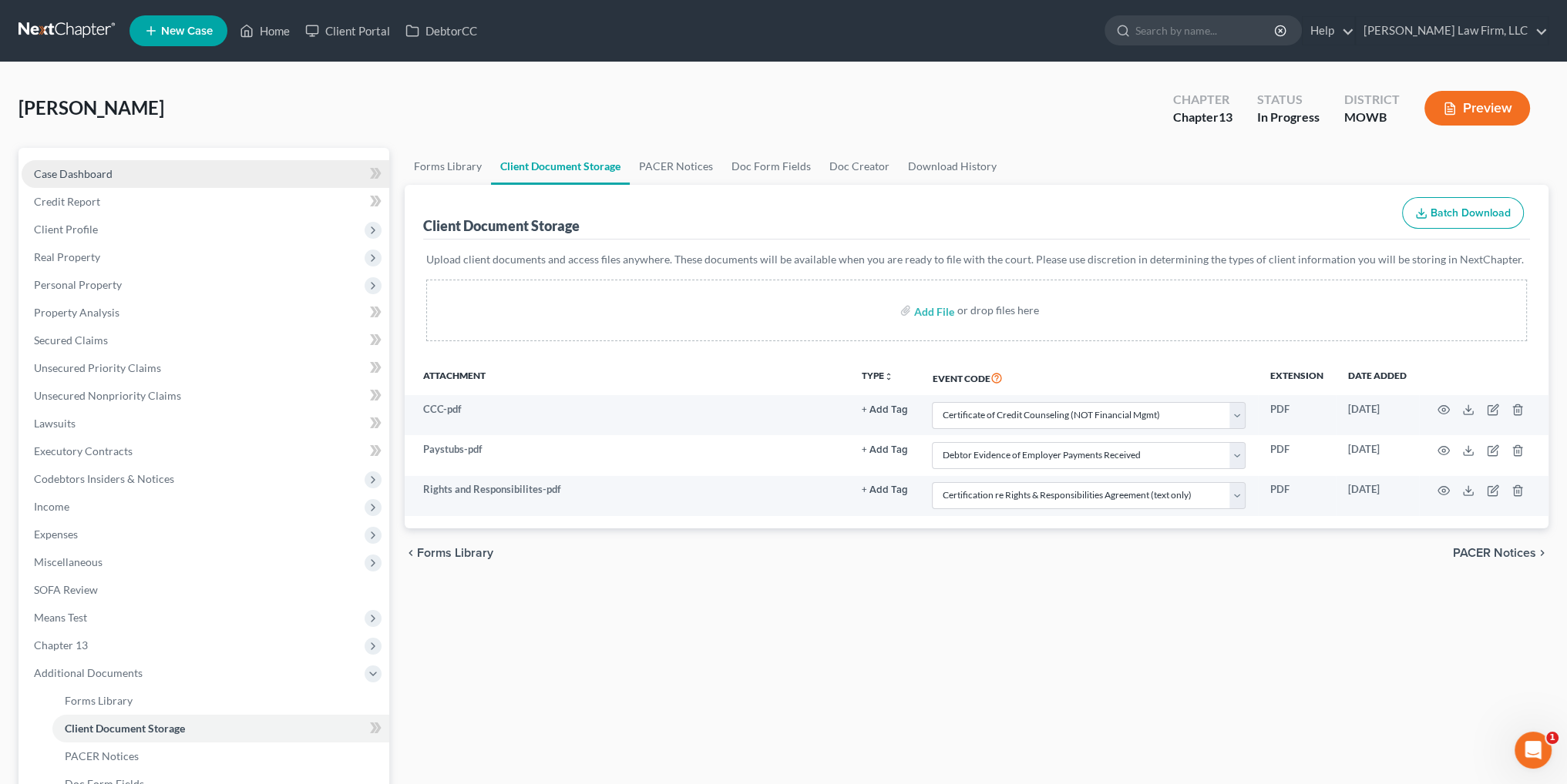
click at [73, 176] on span "Case Dashboard" at bounding box center [73, 173] width 78 height 13
select select "4"
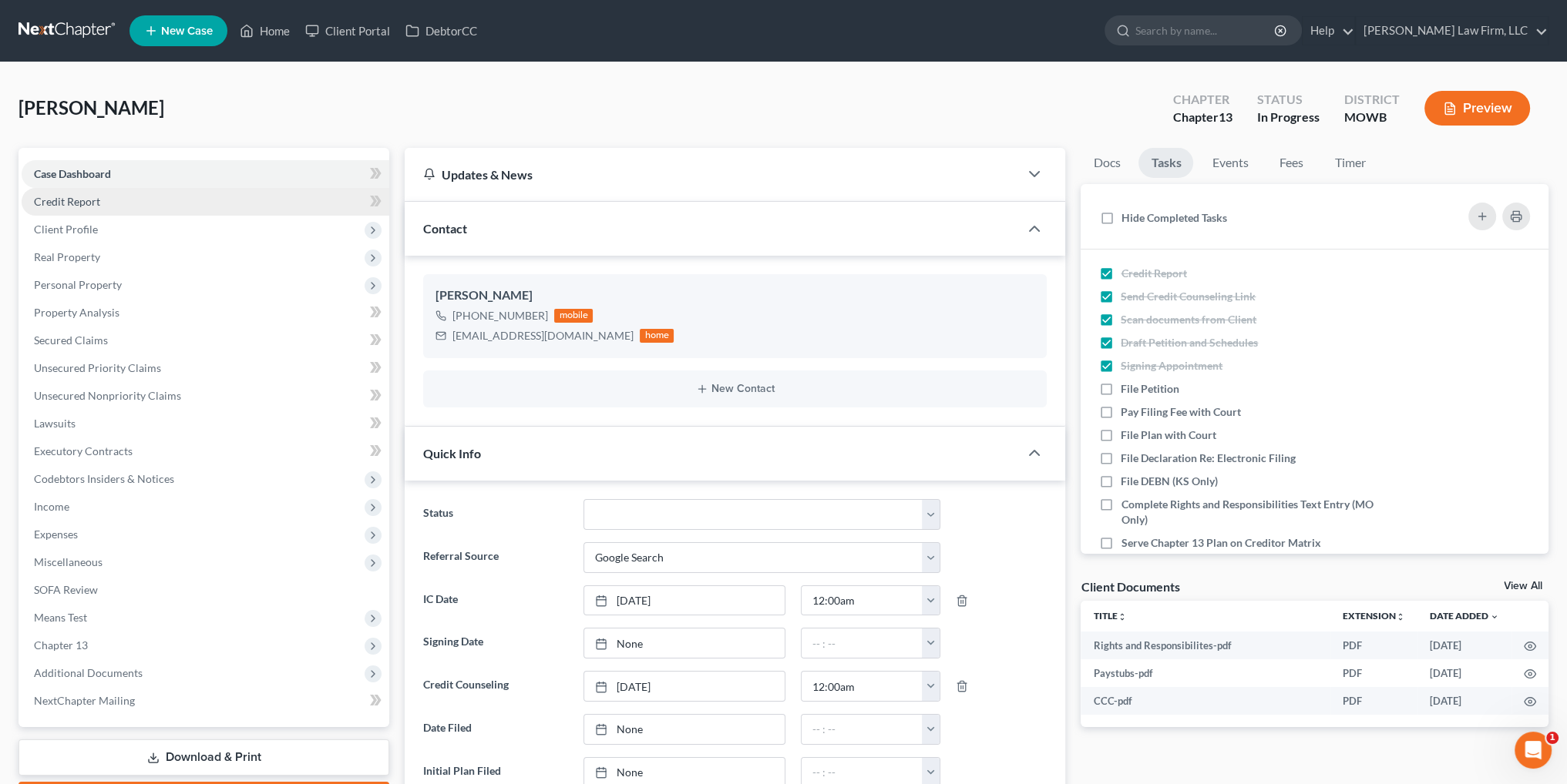
scroll to position [178, 0]
click at [278, 32] on link "Home" at bounding box center [264, 31] width 66 height 28
